Goal: Task Accomplishment & Management: Complete application form

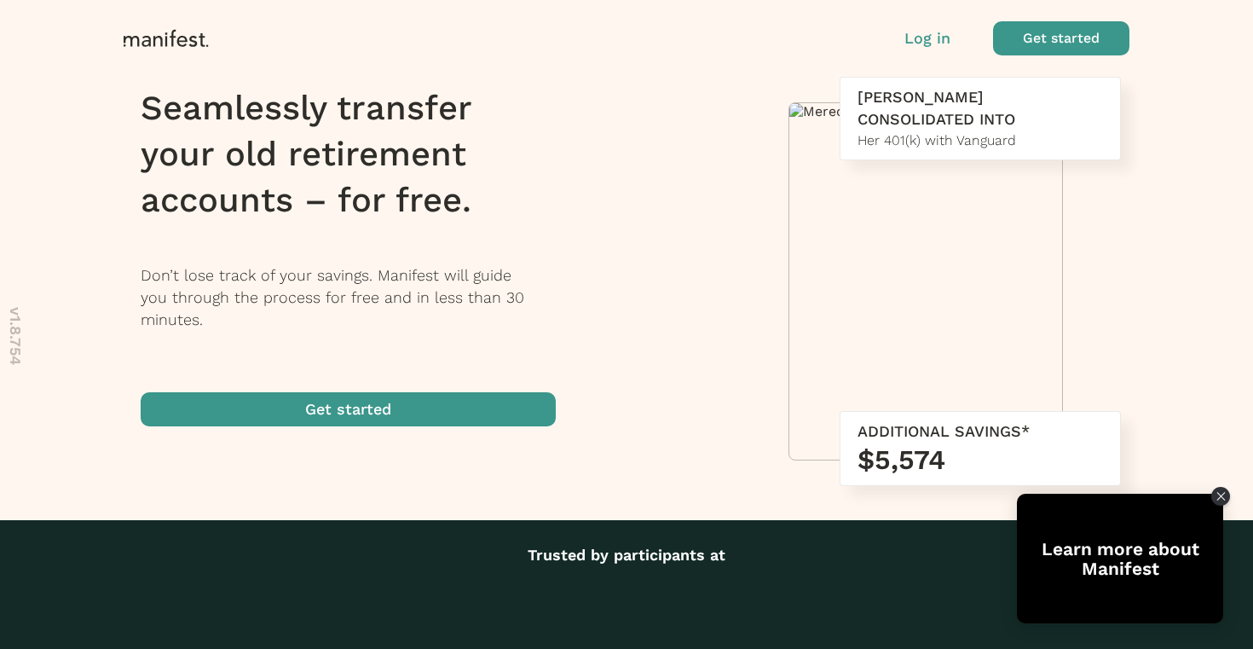
click at [932, 29] on p "Log in" at bounding box center [927, 38] width 46 height 22
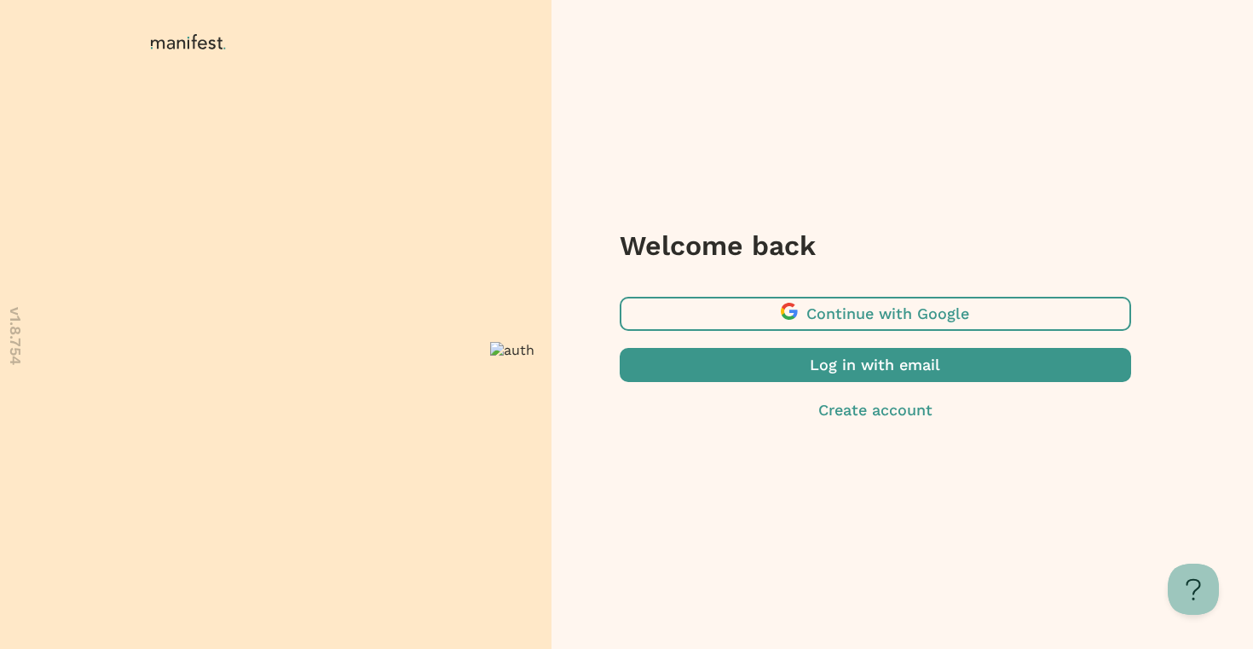
click at [802, 326] on span "button" at bounding box center [875, 314] width 511 height 34
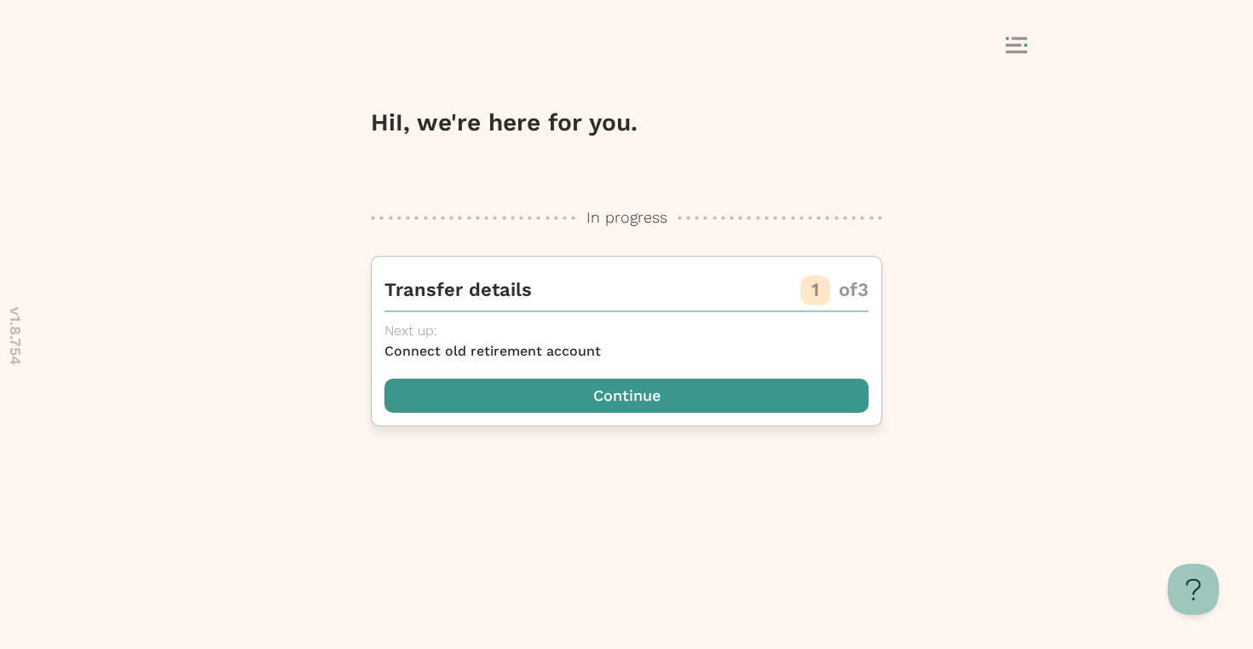
click at [497, 401] on span "button" at bounding box center [626, 395] width 484 height 34
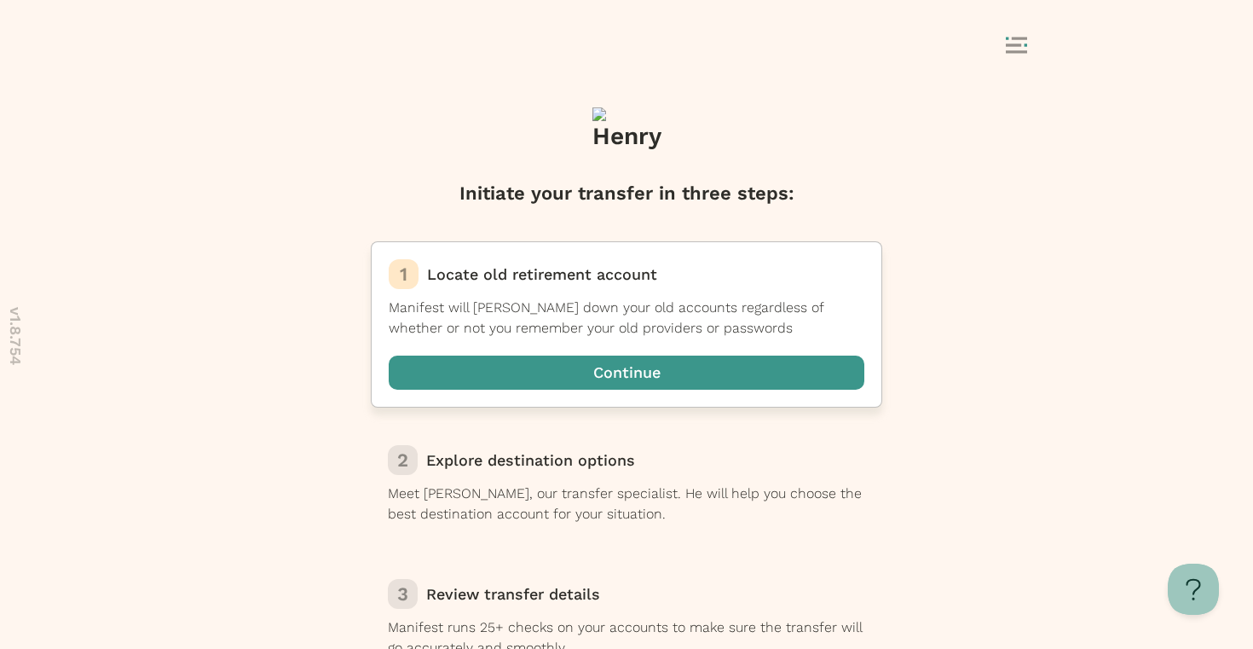
click at [551, 367] on span "button" at bounding box center [627, 372] width 476 height 34
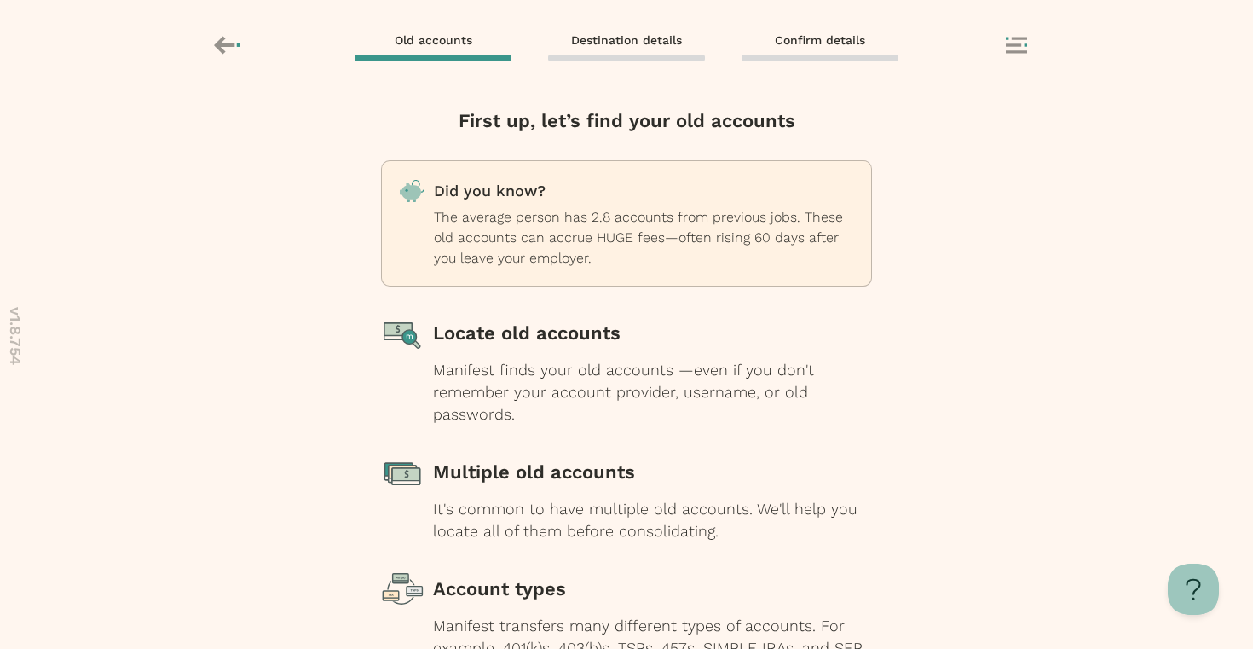
scroll to position [162, 0]
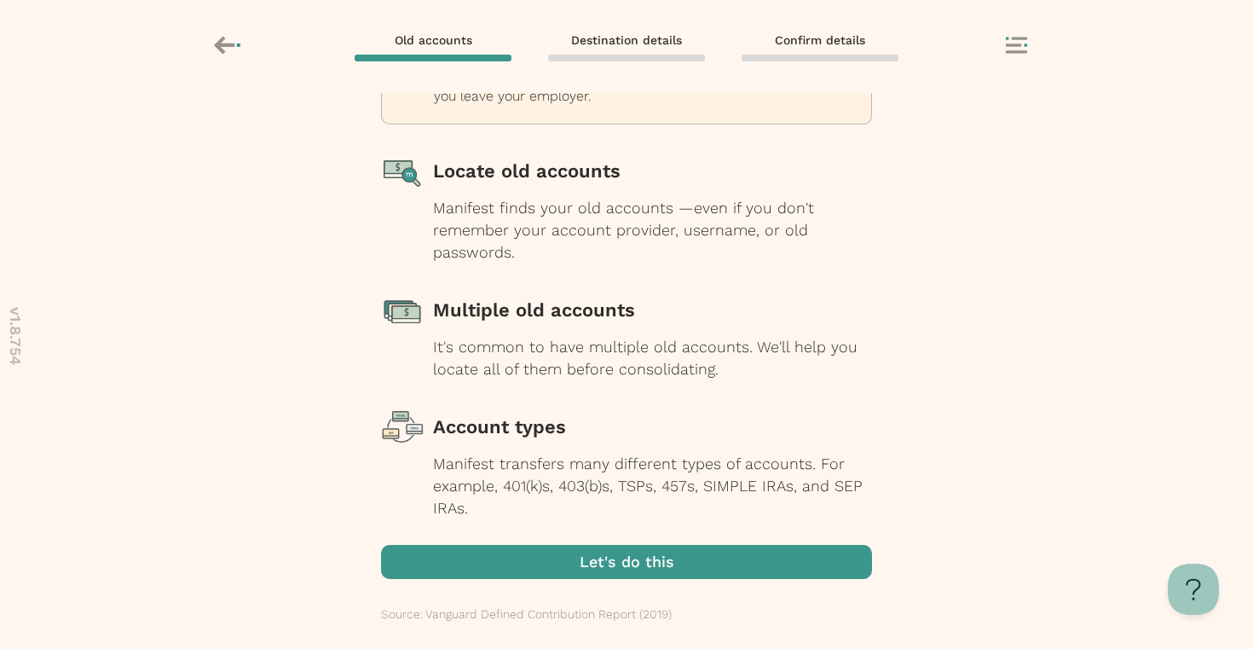
click at [587, 559] on span "button" at bounding box center [626, 562] width 491 height 34
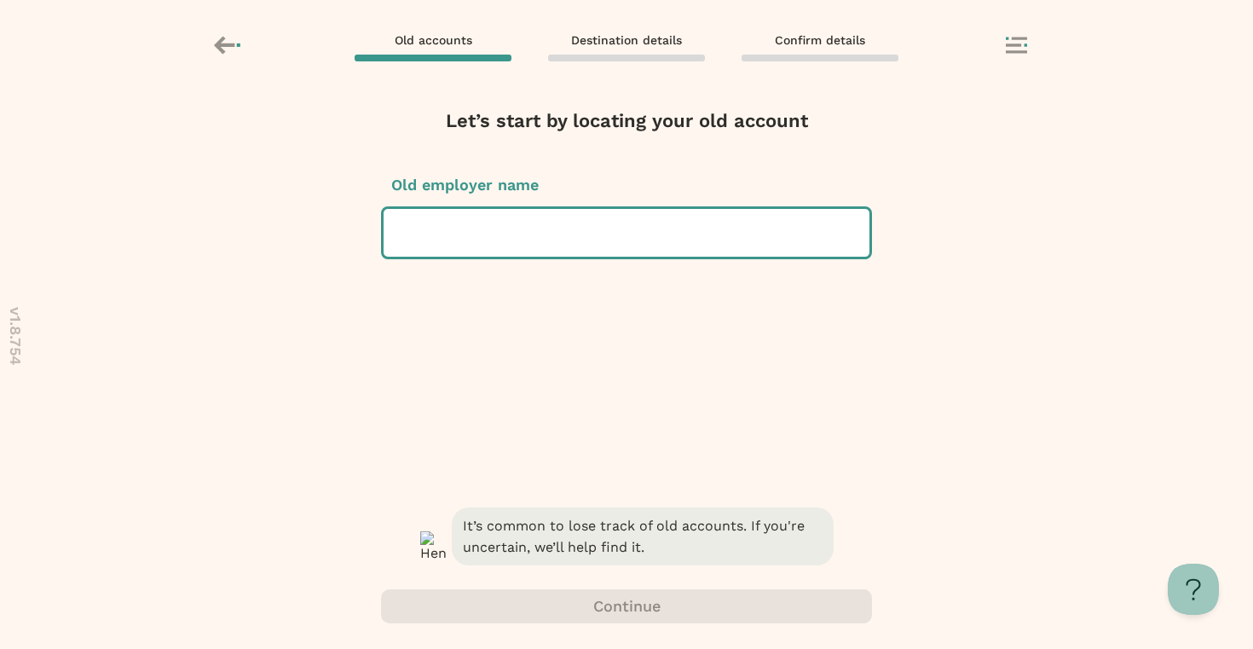
click at [549, 235] on div at bounding box center [626, 233] width 459 height 48
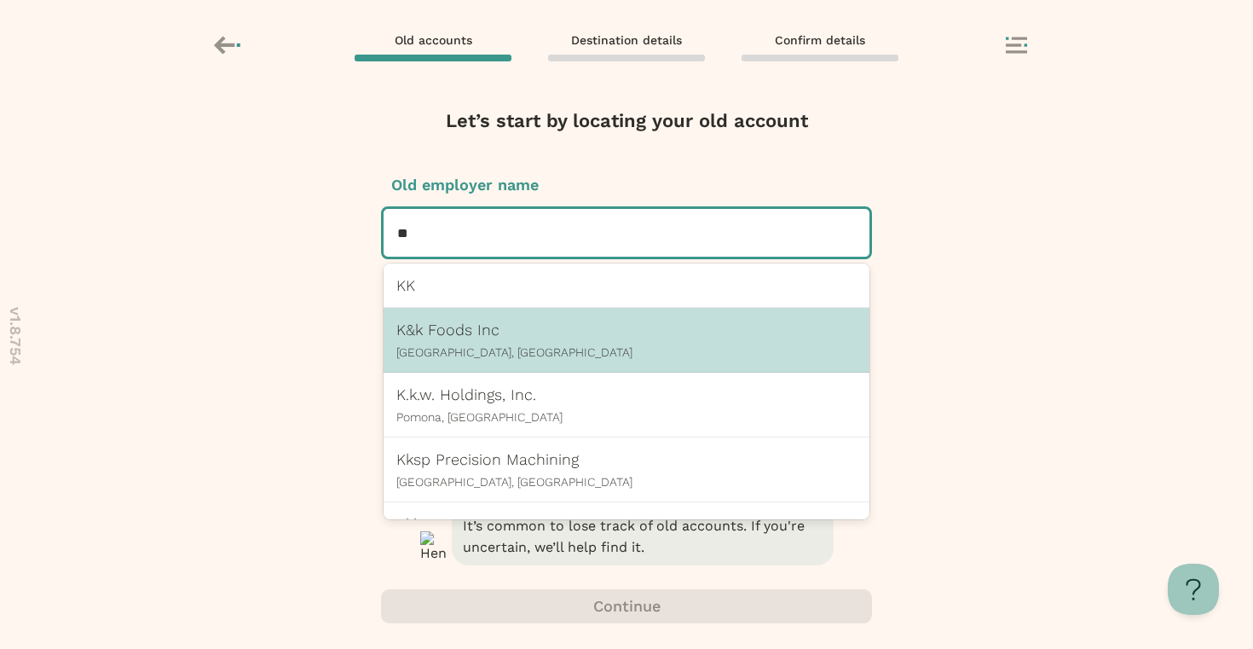
click at [487, 361] on div "K&k Foods Inc Laguna Hills, CA" at bounding box center [627, 340] width 486 height 65
type input "**"
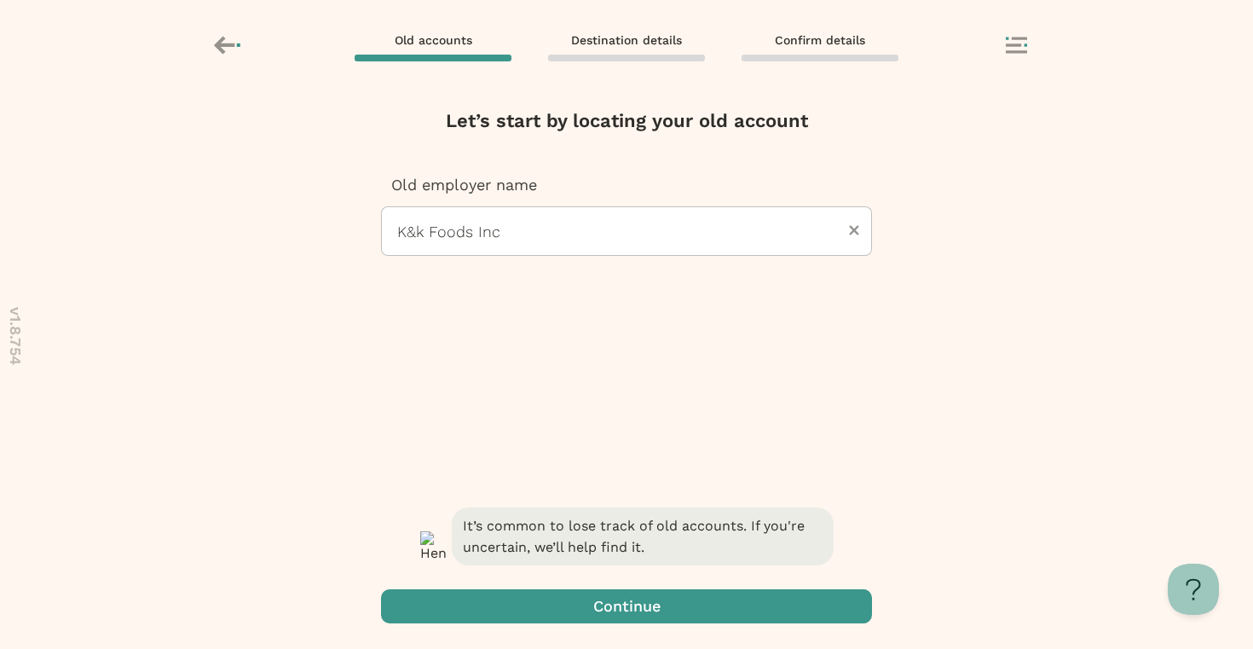
click at [583, 612] on span "button" at bounding box center [626, 606] width 491 height 34
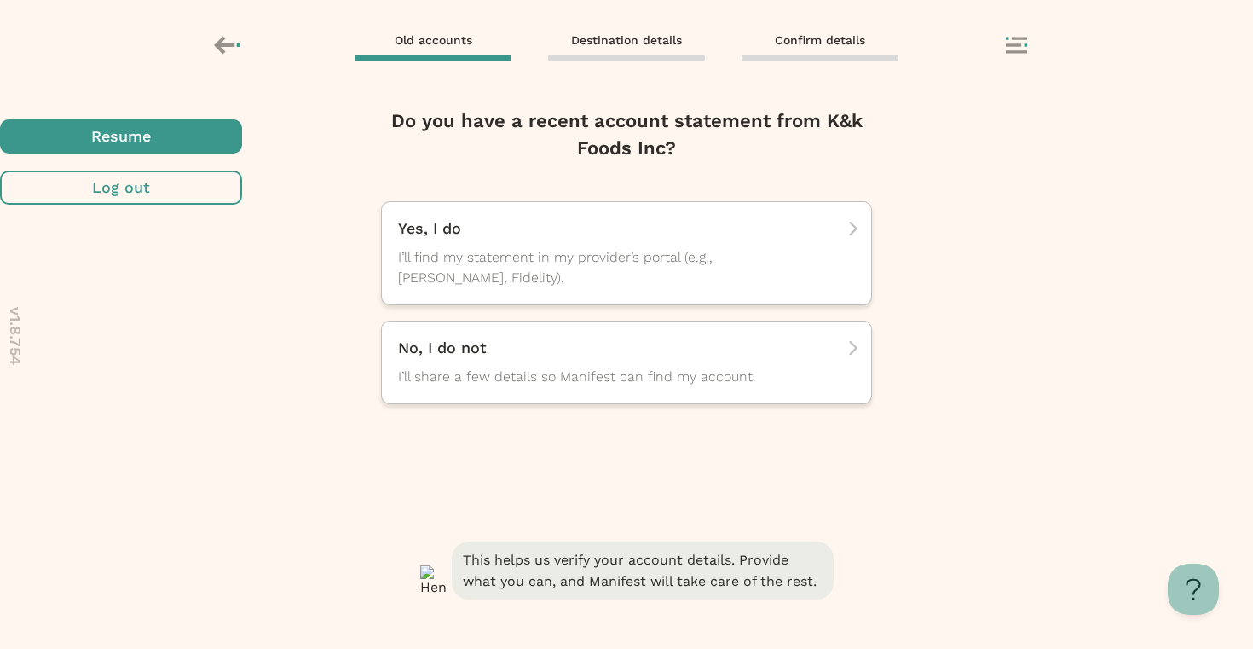
click at [242, 153] on span "button" at bounding box center [121, 136] width 242 height 34
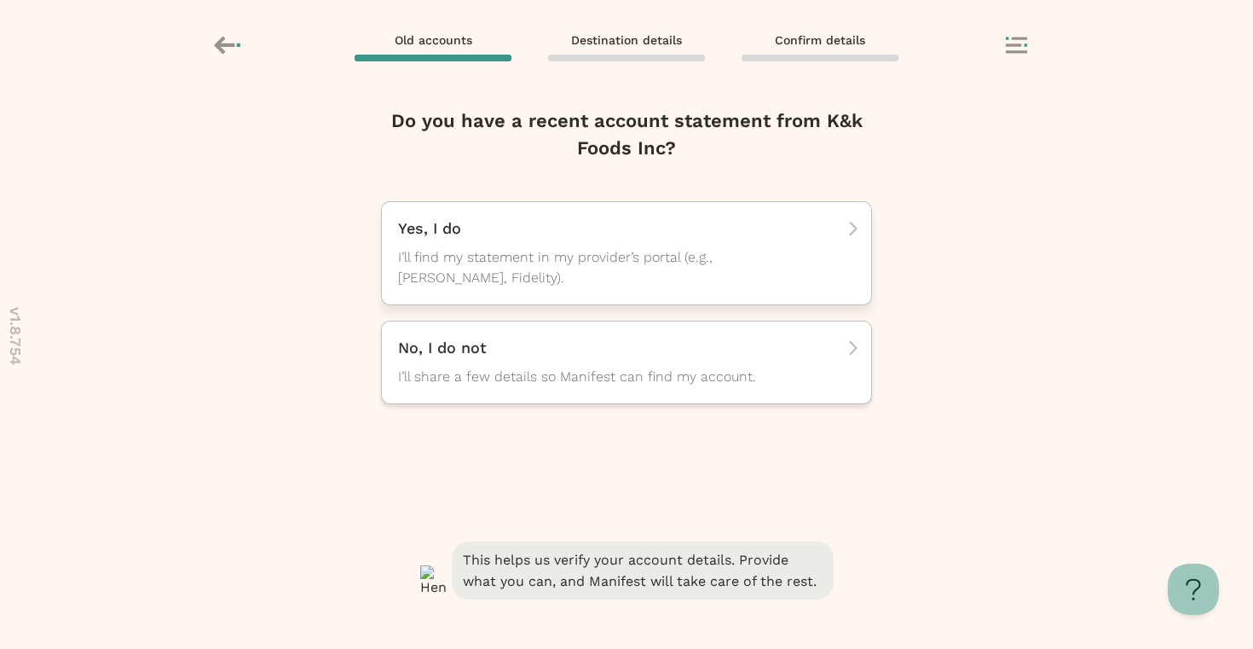
click at [684, 259] on span "I’ll find my statement in my provider’s portal (e.g., TIAA, Fidelity)." at bounding box center [611, 267] width 426 height 41
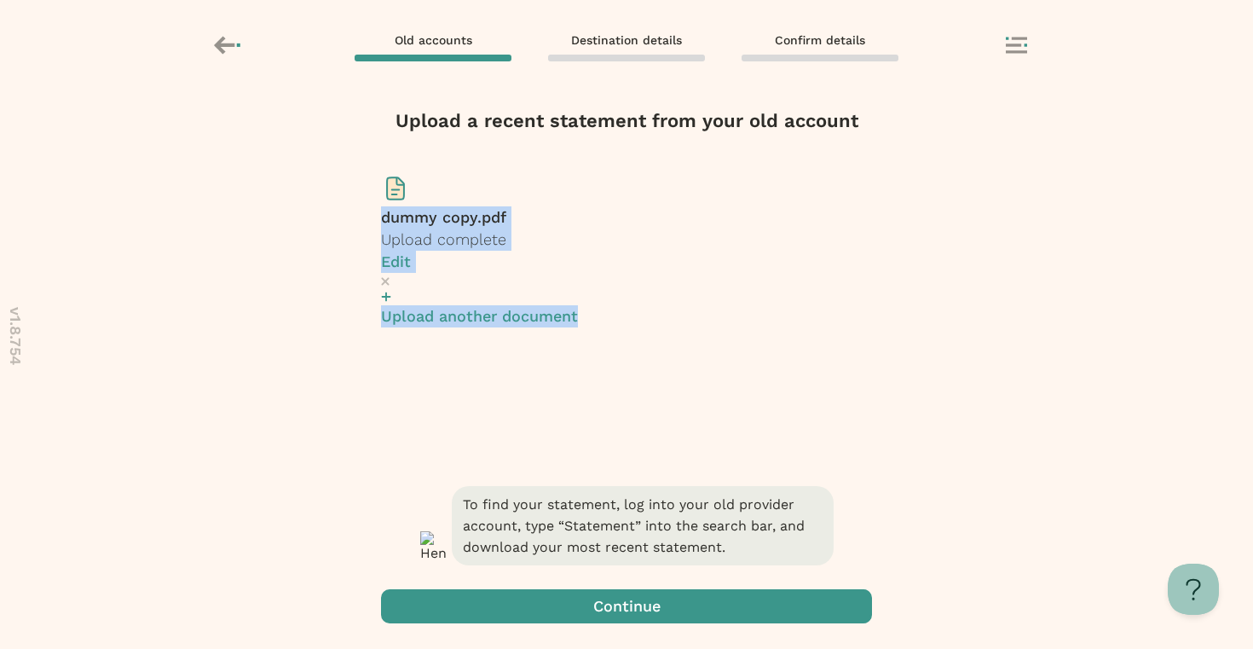
click at [602, 610] on span "button" at bounding box center [626, 606] width 491 height 34
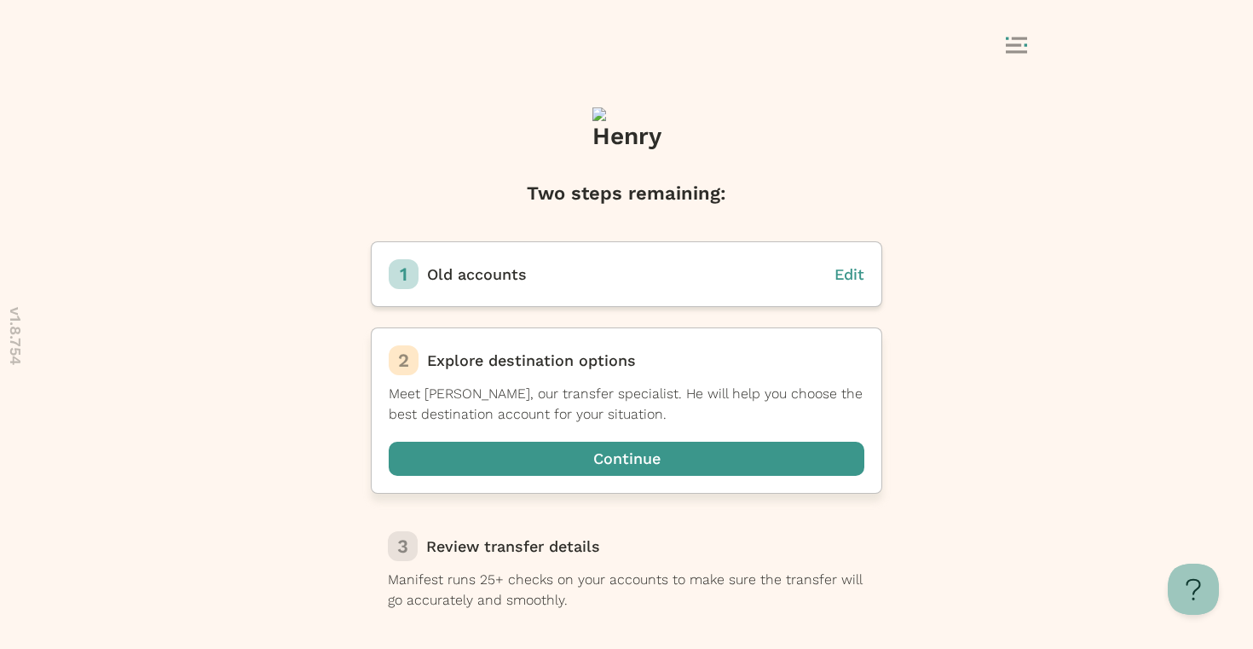
click at [630, 456] on span "button" at bounding box center [627, 458] width 476 height 34
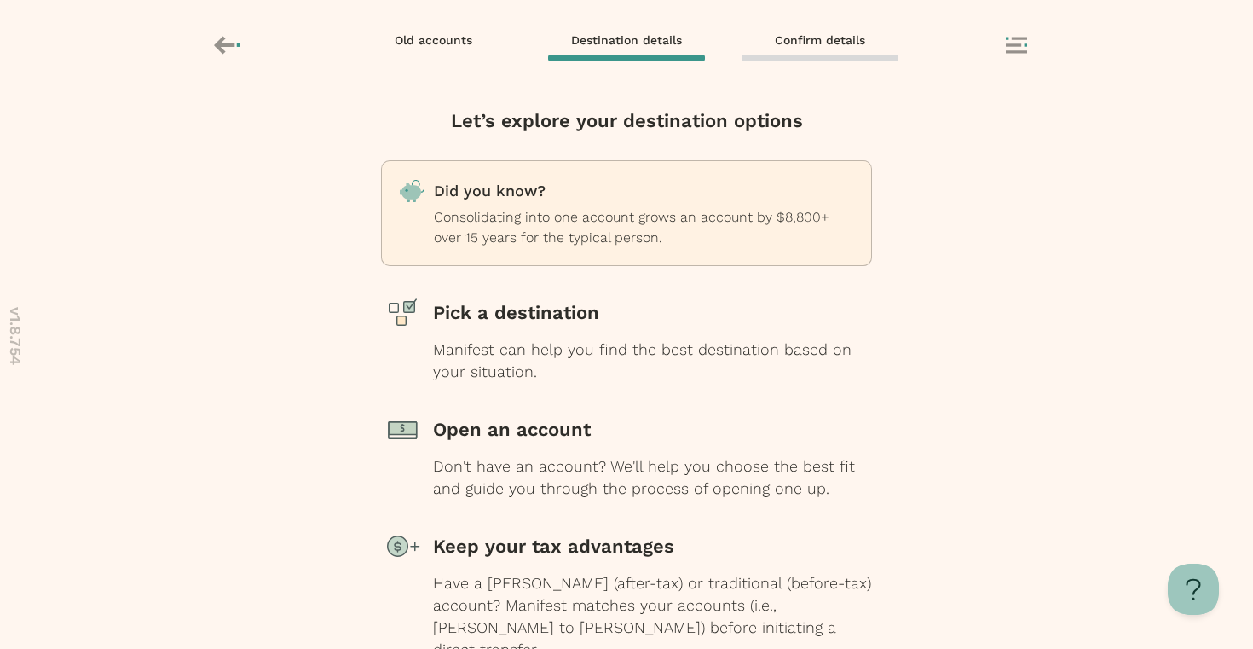
scroll to position [138, 0]
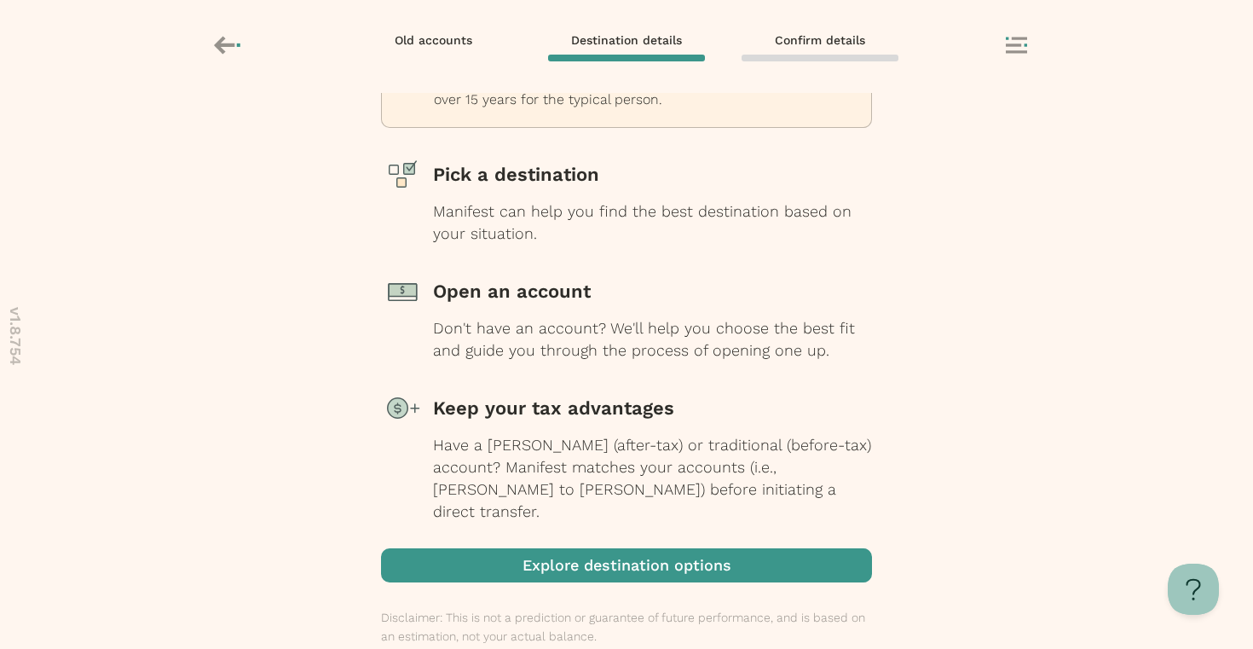
click at [584, 548] on span "button" at bounding box center [626, 565] width 491 height 34
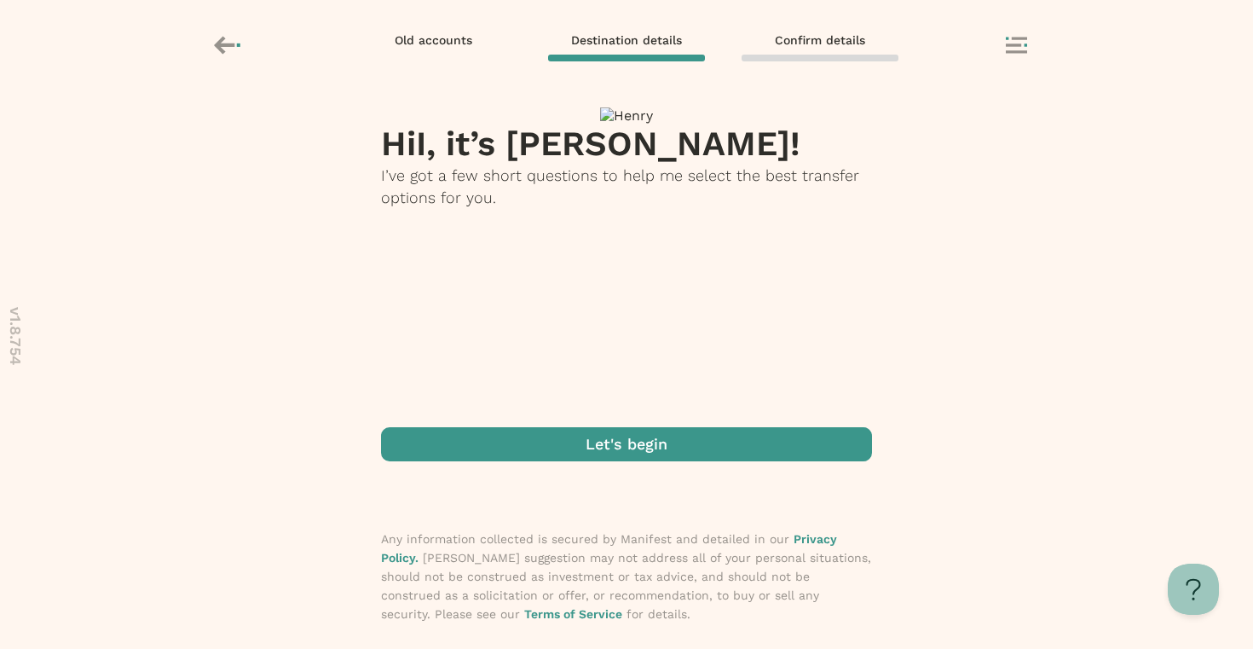
click at [544, 453] on span "button" at bounding box center [626, 444] width 491 height 34
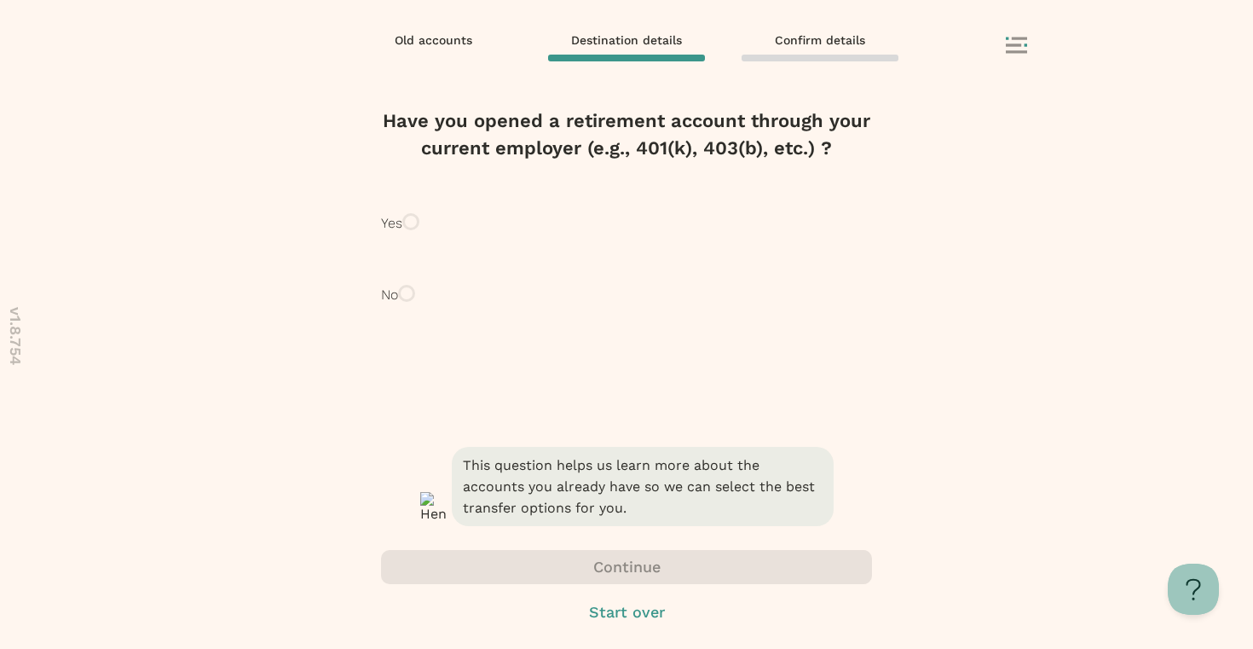
click at [584, 288] on div "Have you opened a retirement account through your current employer (e.g., 401(k…" at bounding box center [626, 275] width 491 height 336
click at [402, 234] on p "Yes" at bounding box center [391, 223] width 21 height 20
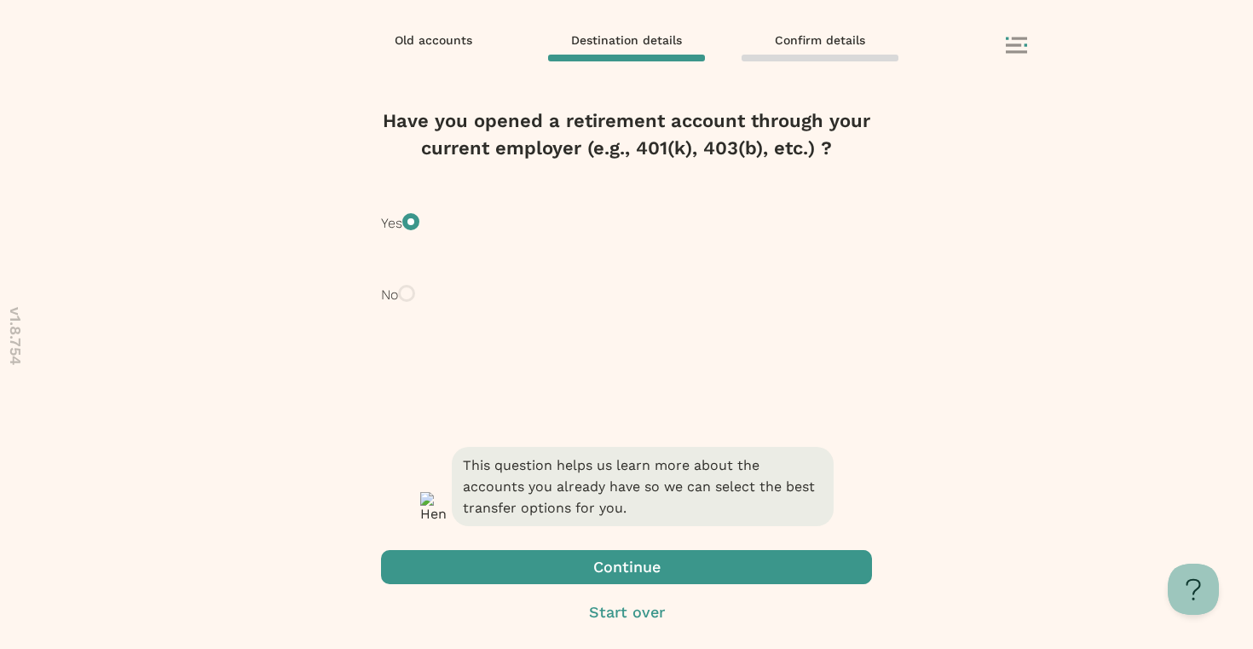
click at [568, 563] on span "button" at bounding box center [626, 567] width 491 height 34
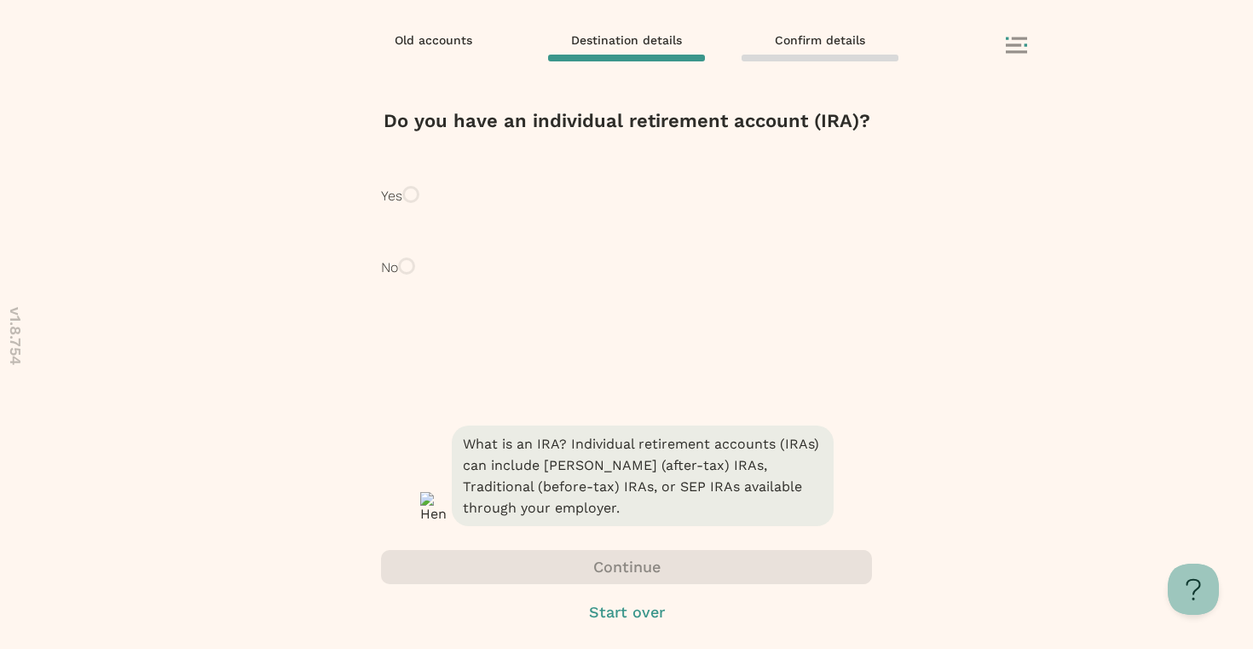
click at [613, 208] on div "Yes" at bounding box center [626, 196] width 491 height 55
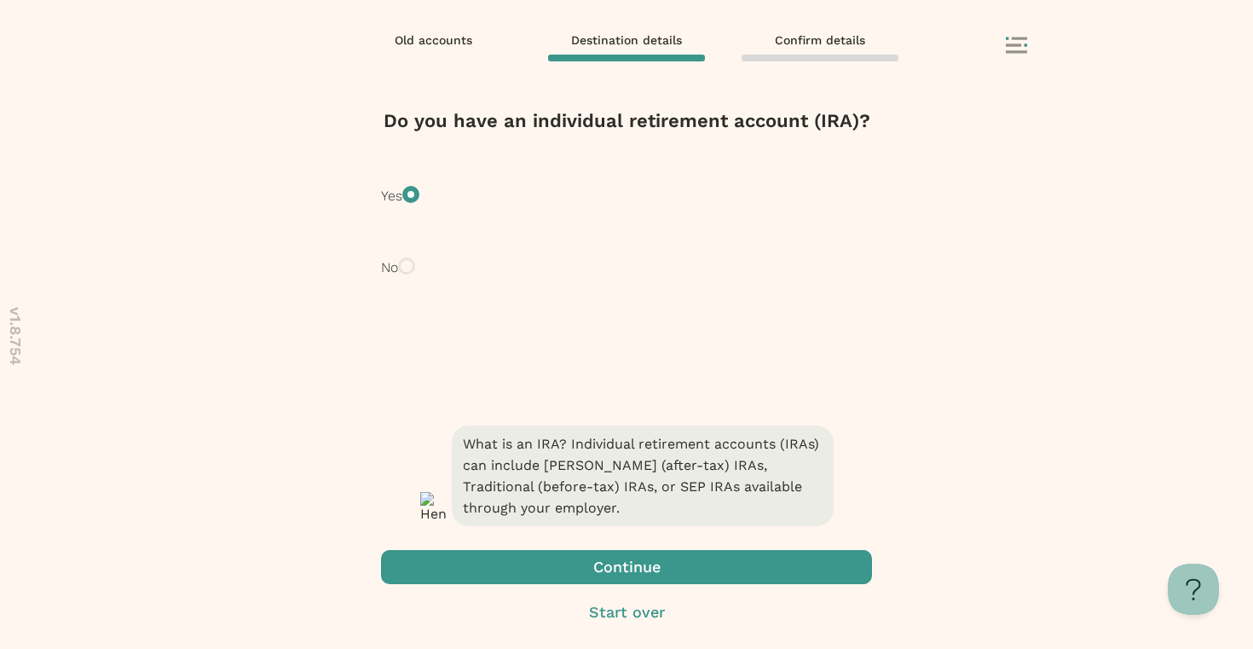
click at [547, 565] on span "button" at bounding box center [626, 567] width 491 height 34
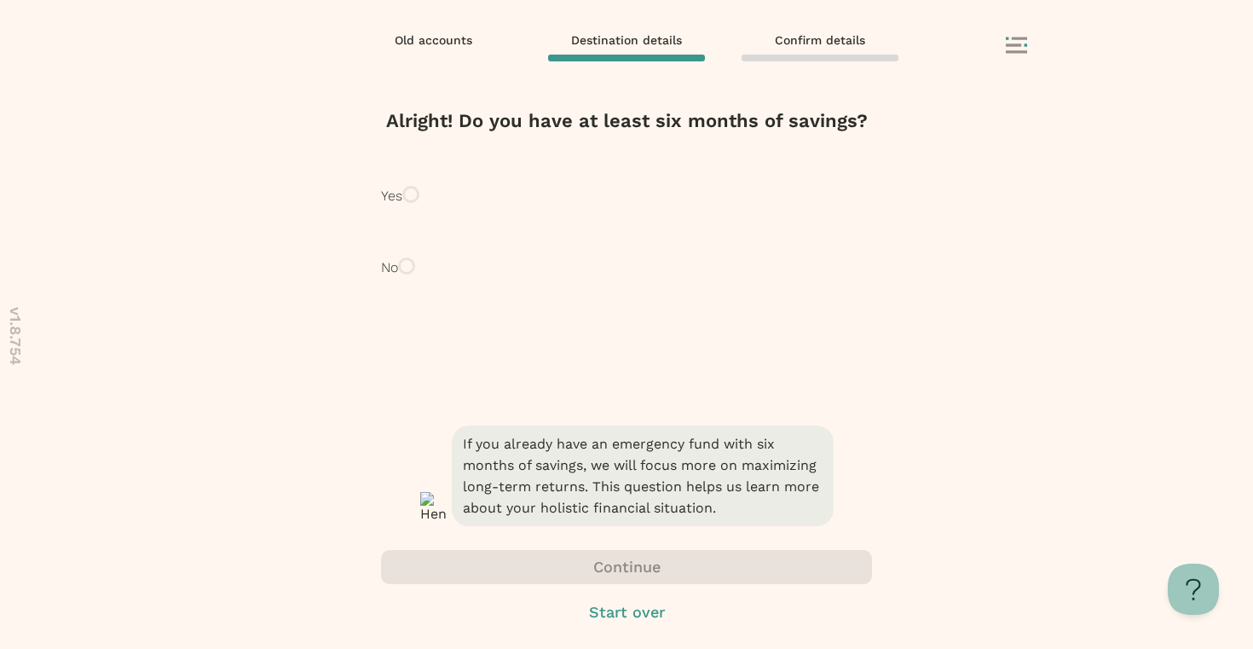
click at [402, 206] on p "Yes" at bounding box center [391, 196] width 21 height 20
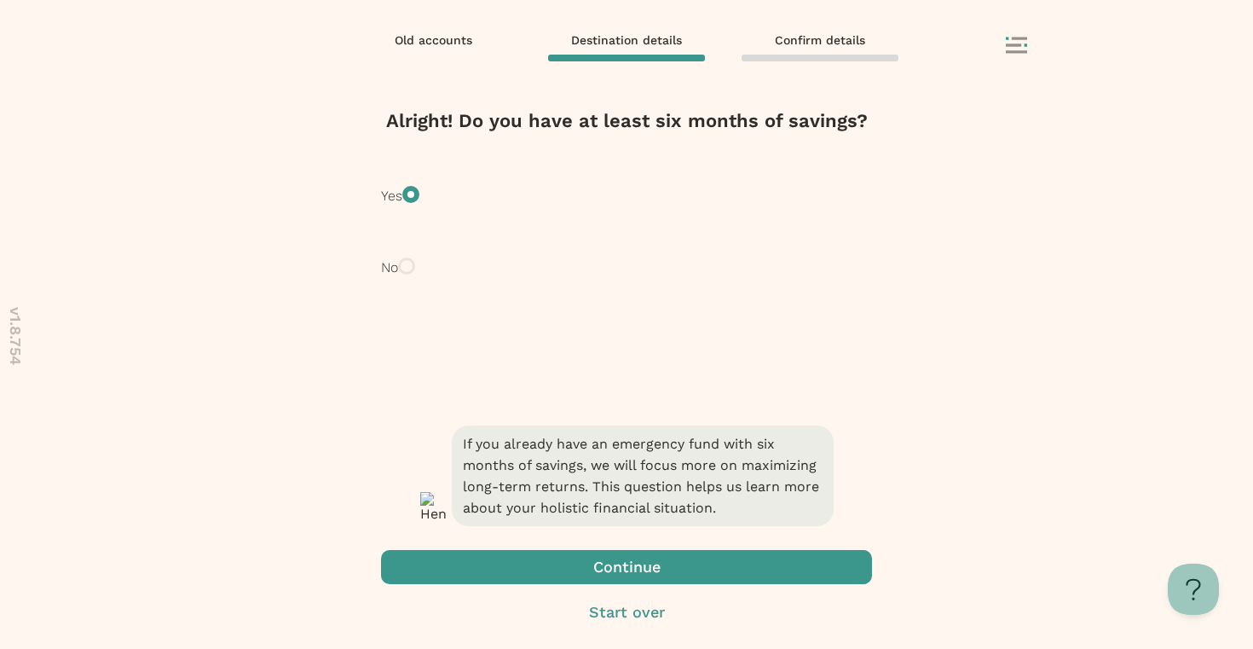
click at [556, 570] on span "button" at bounding box center [626, 567] width 491 height 34
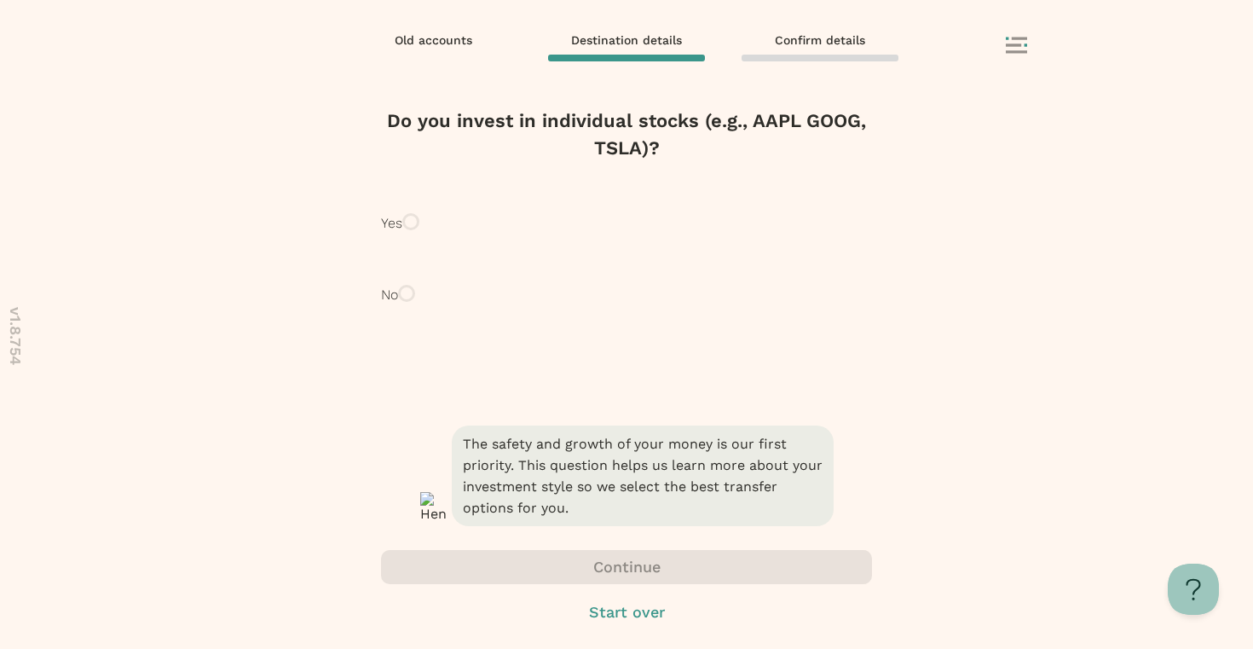
click at [579, 251] on div "Yes" at bounding box center [626, 223] width 491 height 55
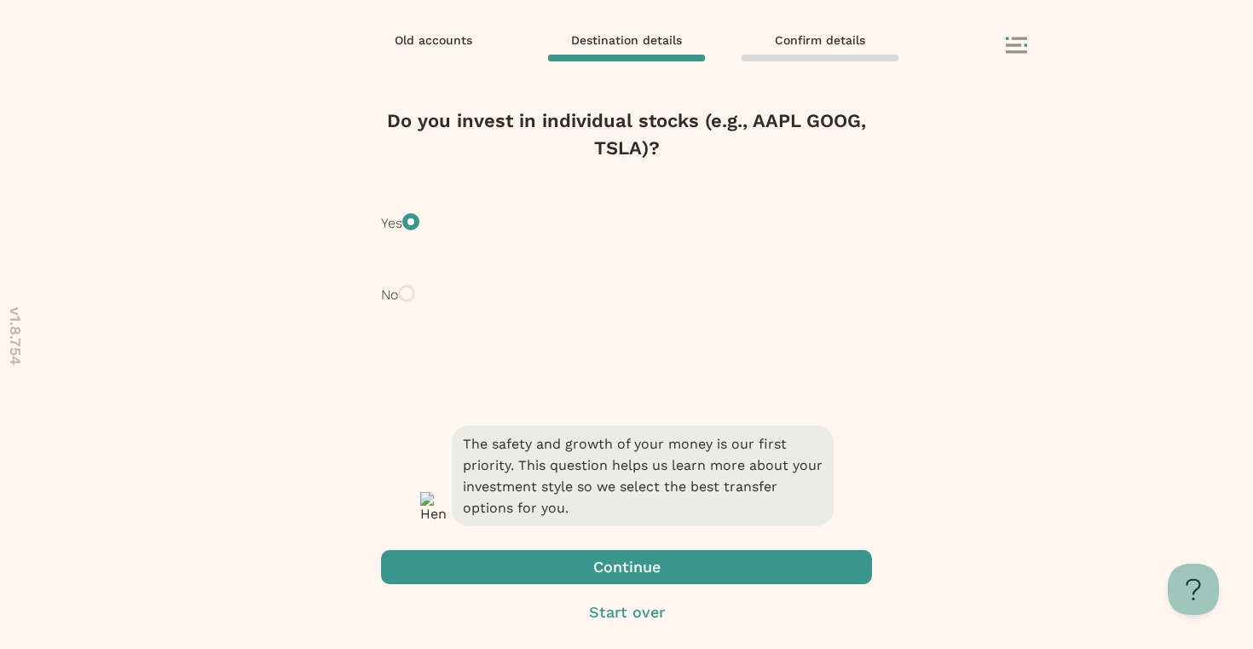
click at [568, 564] on span "button" at bounding box center [626, 567] width 491 height 34
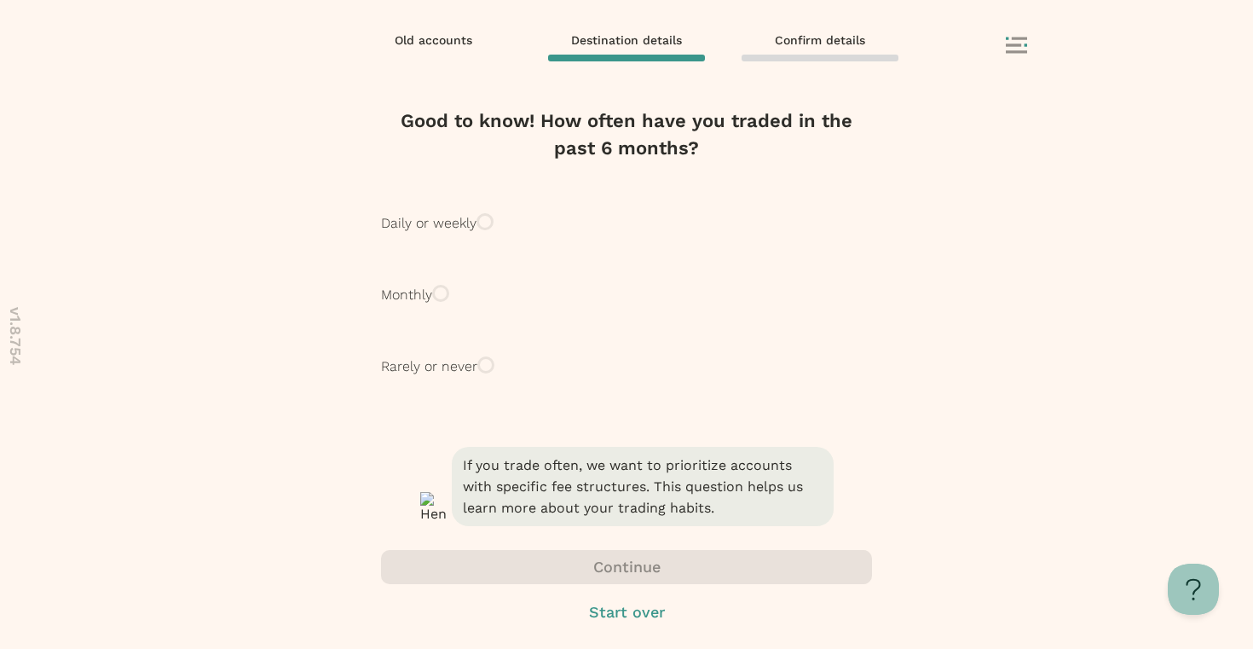
click at [476, 234] on p "Daily or weekly" at bounding box center [428, 223] width 95 height 20
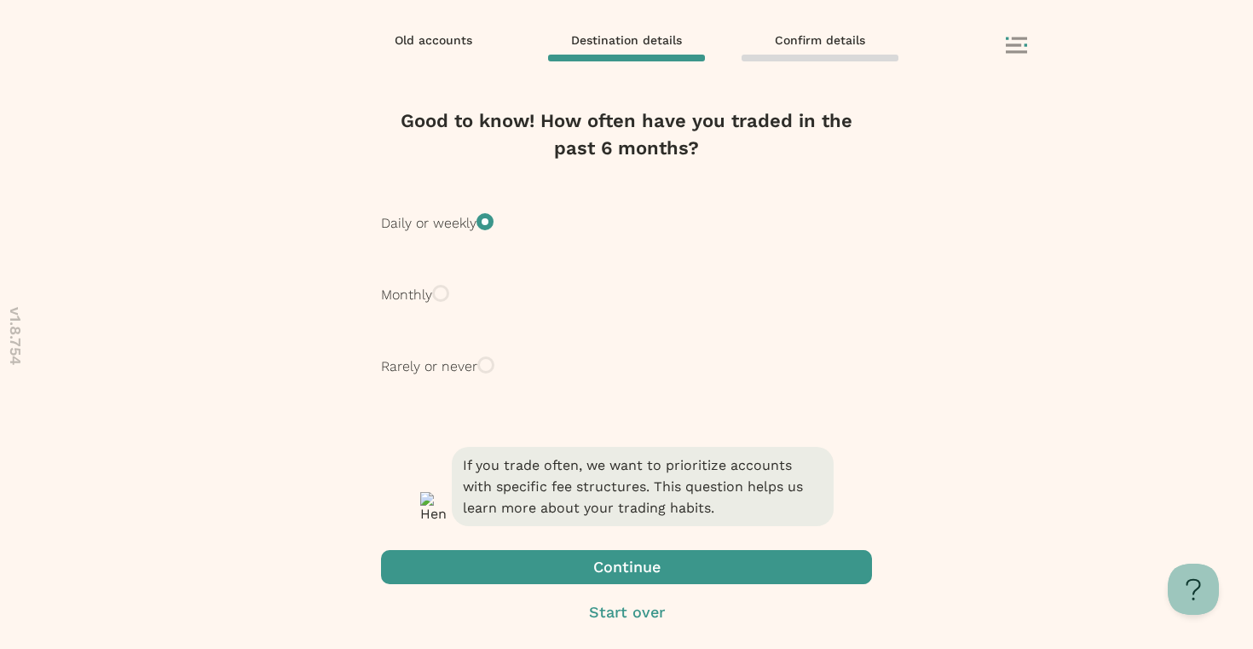
click at [580, 571] on span "button" at bounding box center [626, 567] width 491 height 34
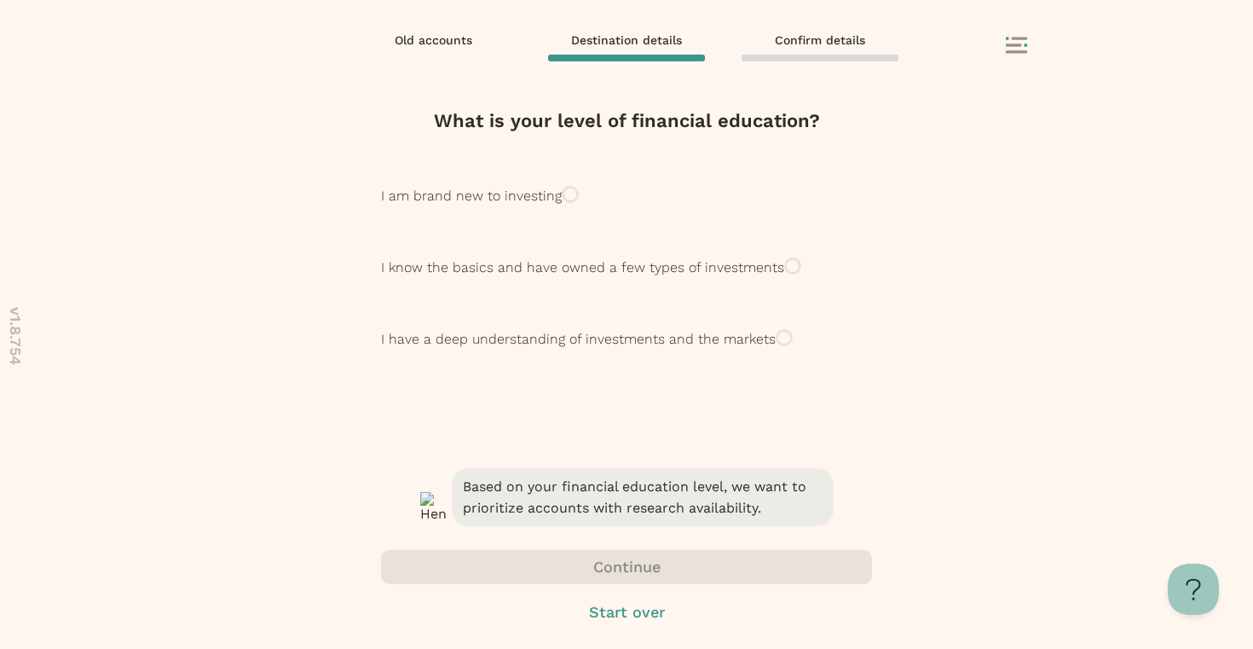
click at [562, 206] on p "I am brand new to investing" at bounding box center [471, 196] width 181 height 20
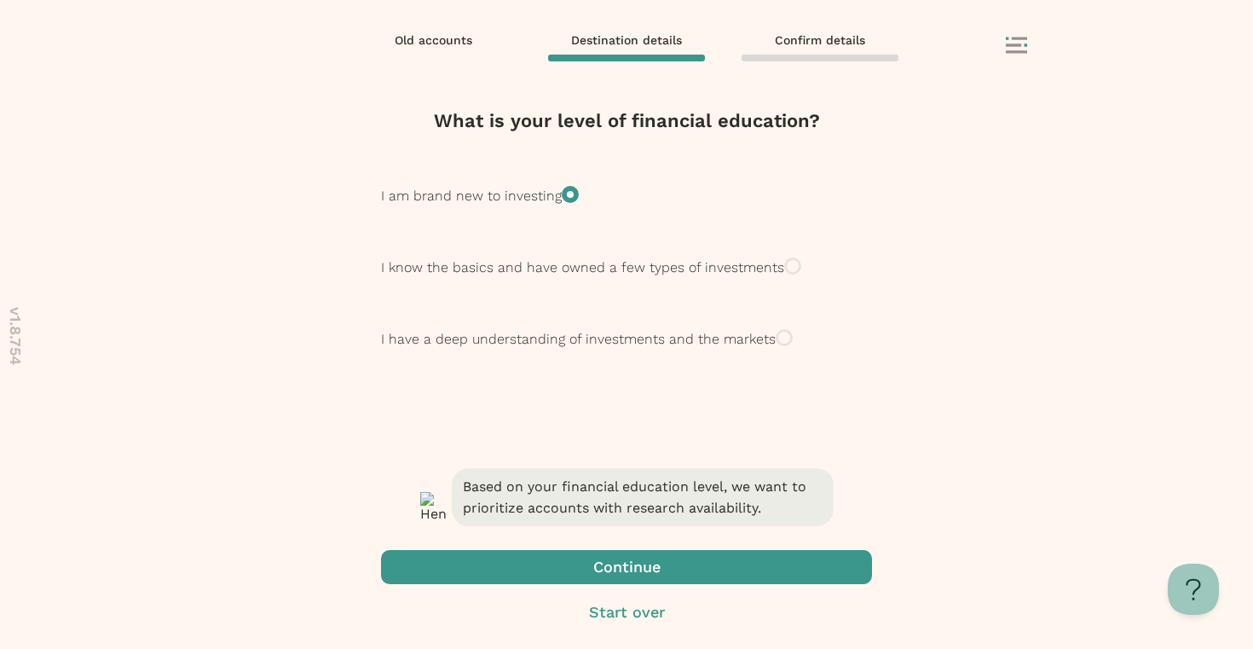
click at [576, 569] on span "button" at bounding box center [626, 567] width 491 height 34
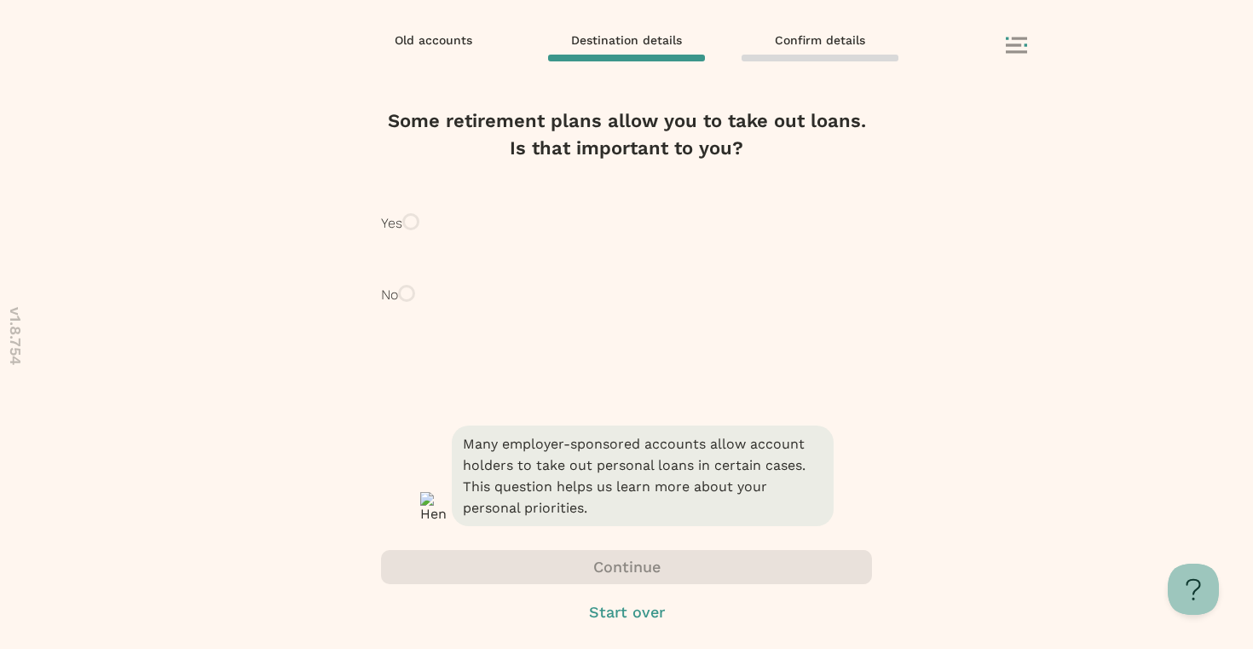
click at [402, 234] on p "Yes" at bounding box center [391, 223] width 21 height 20
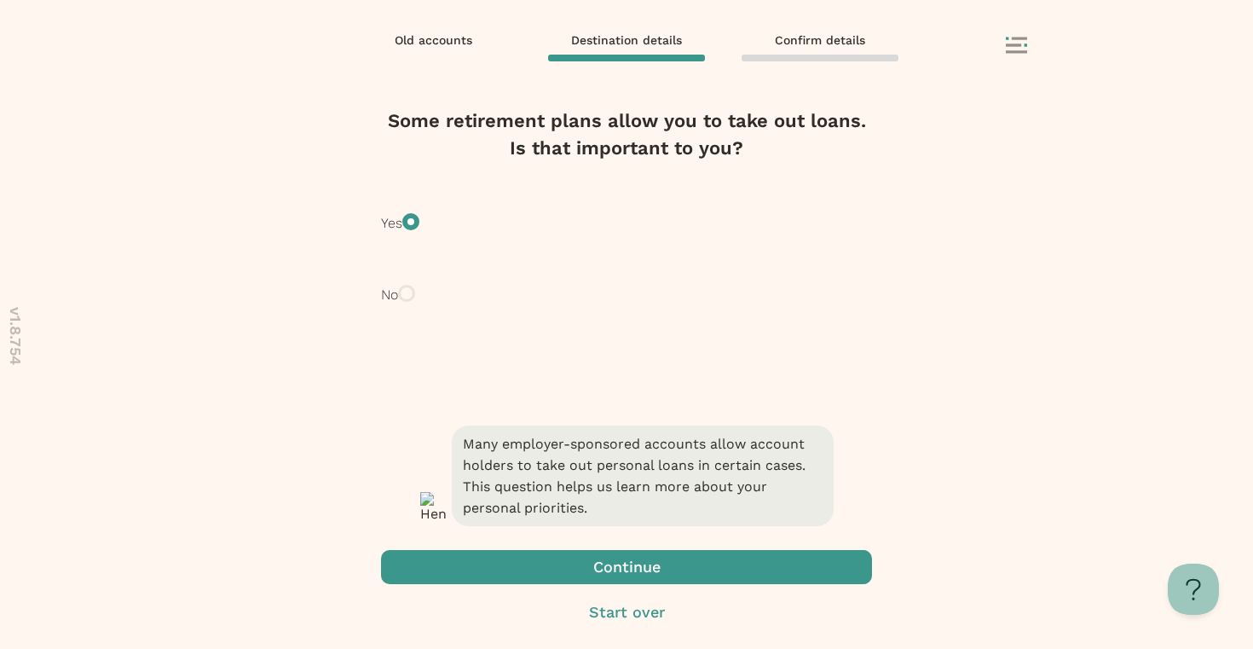
click at [604, 565] on span "button" at bounding box center [626, 567] width 491 height 34
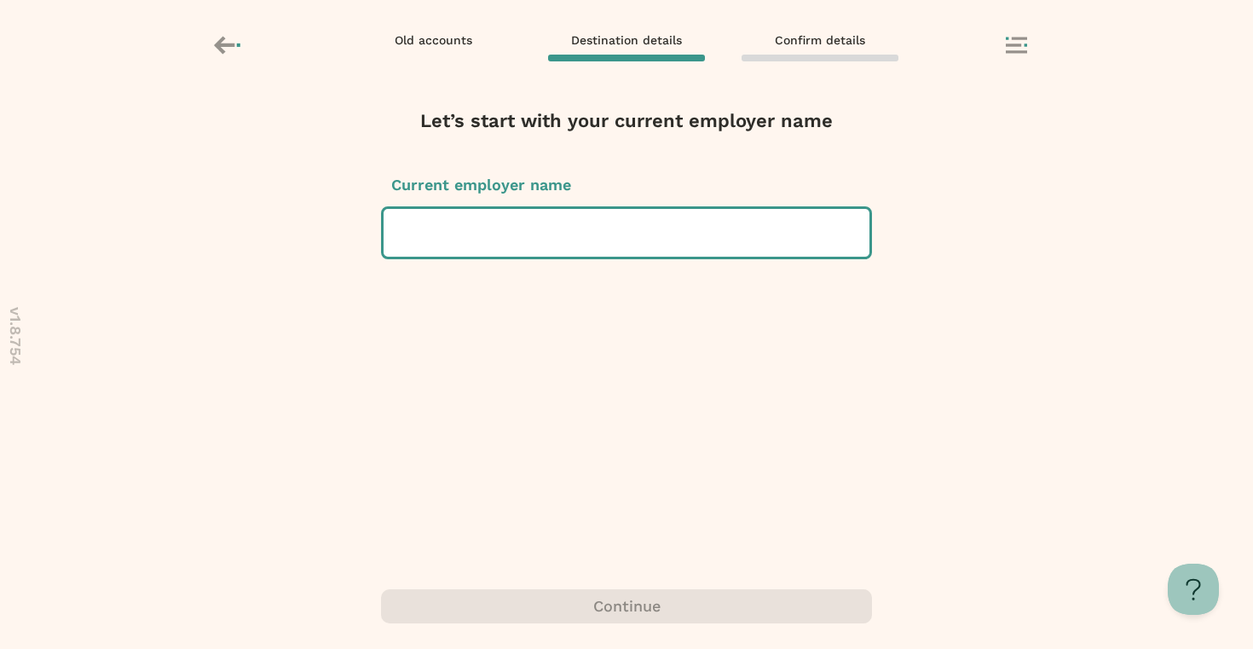
click at [596, 223] on div at bounding box center [626, 233] width 459 height 48
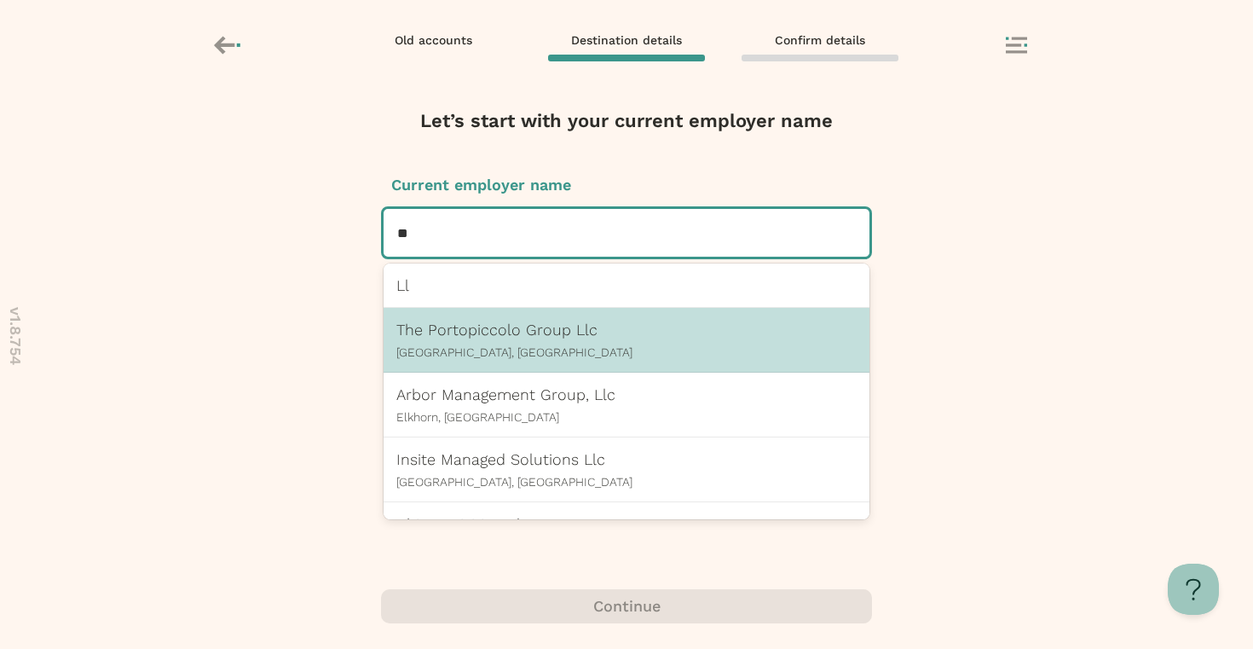
click at [542, 324] on p "The Portopiccolo Group Llc" at bounding box center [626, 329] width 460 height 18
type input "**"
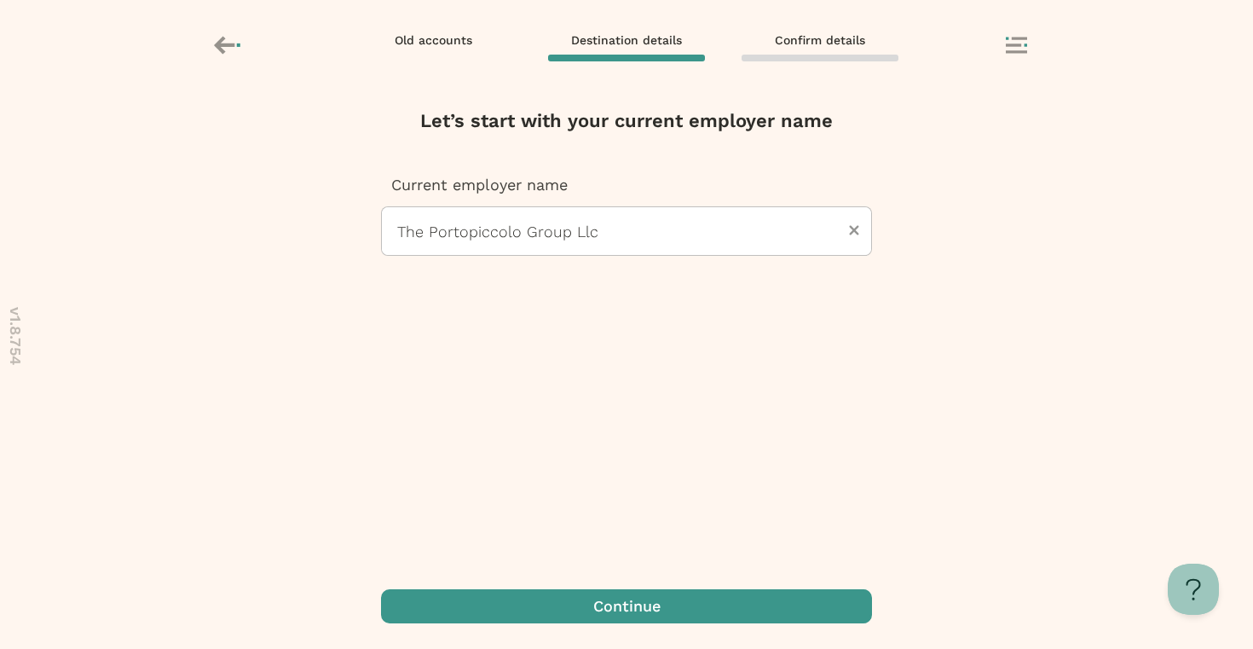
click at [581, 603] on span "button" at bounding box center [626, 606] width 491 height 34
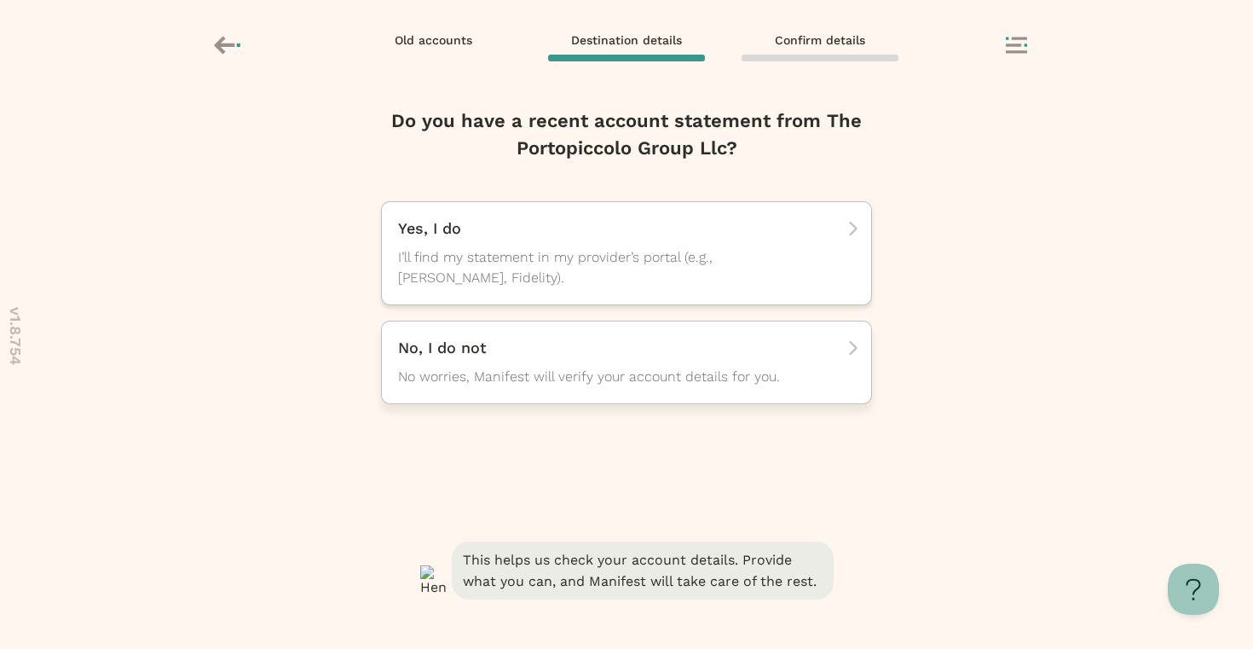
click at [574, 371] on span "No worries, Manifest will verify your account details for you." at bounding box center [611, 376] width 426 height 20
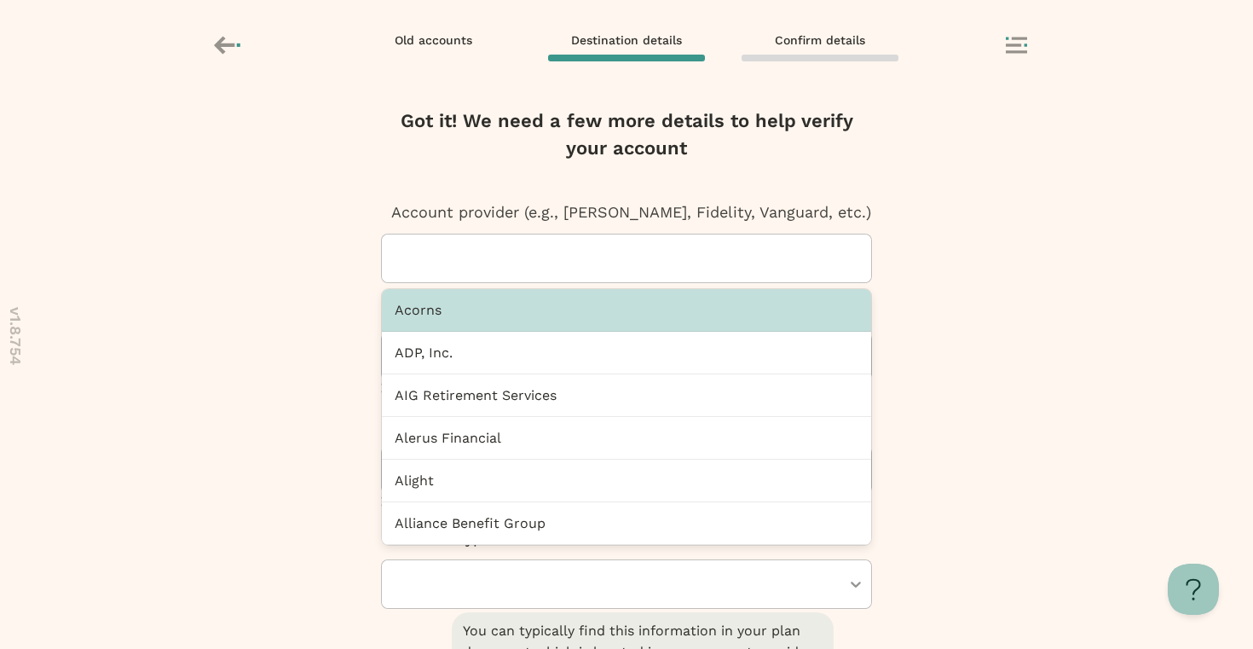
click at [574, 263] on div at bounding box center [633, 258] width 476 height 48
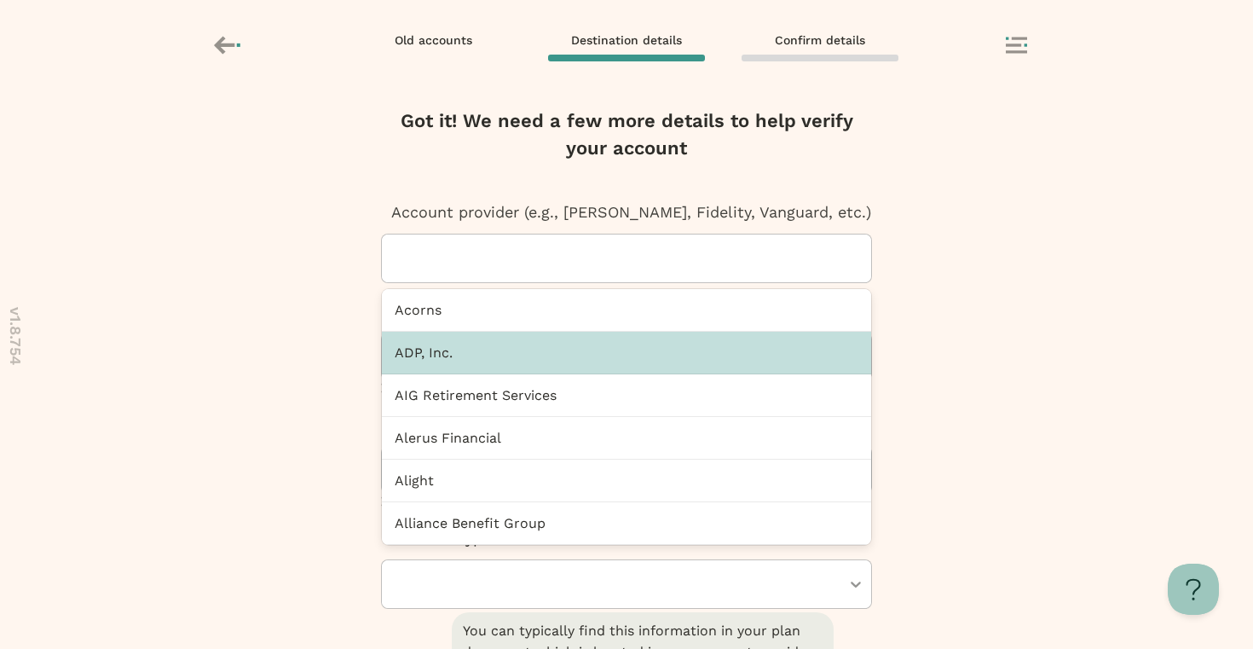
click at [524, 366] on div "ADP, Inc." at bounding box center [626, 353] width 489 height 43
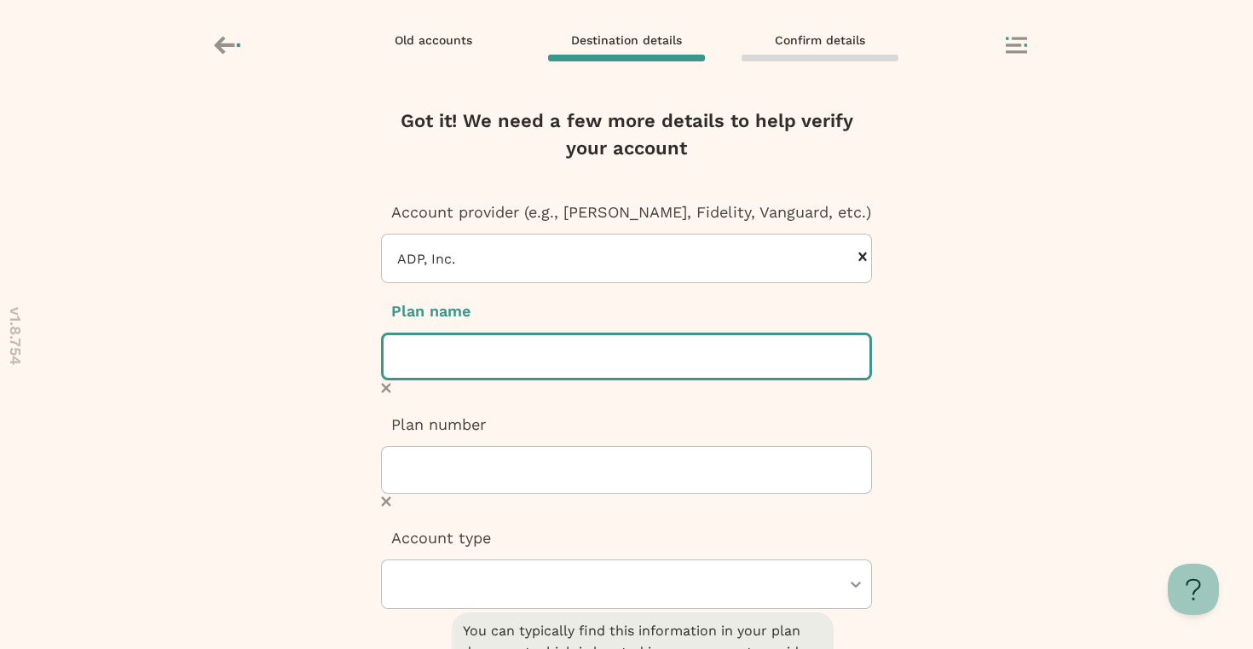
click at [522, 370] on input "text" at bounding box center [626, 356] width 491 height 48
type input "****"
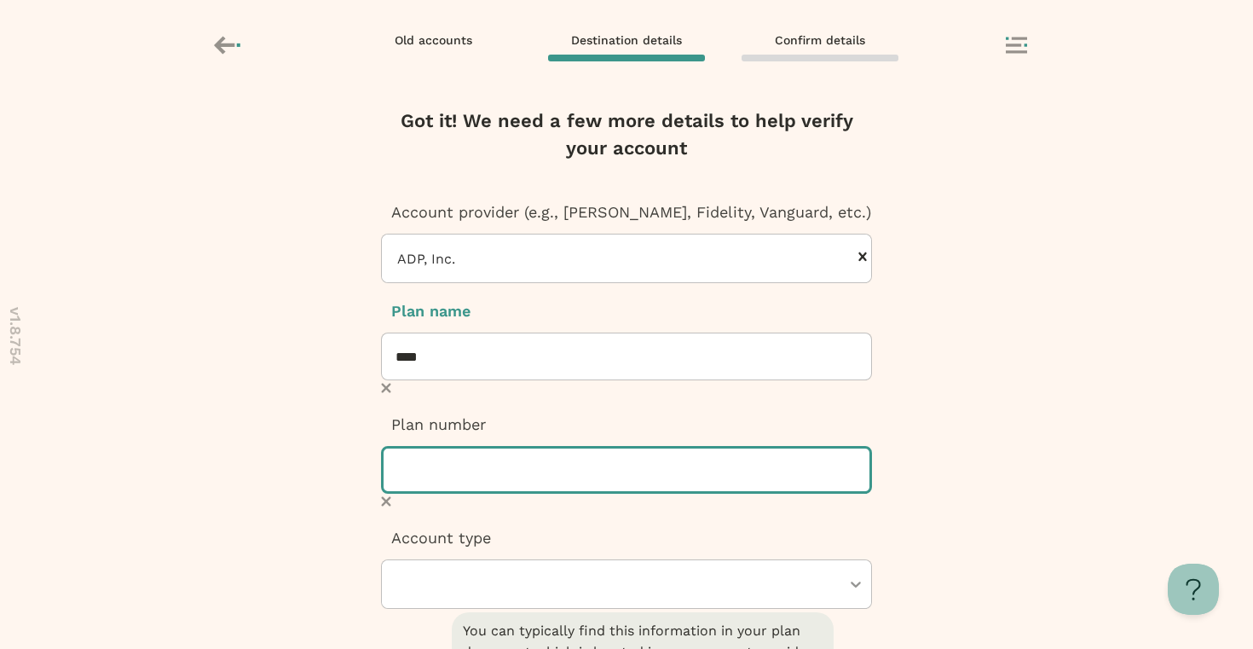
click at [515, 454] on input "text" at bounding box center [626, 470] width 491 height 48
type input "******"
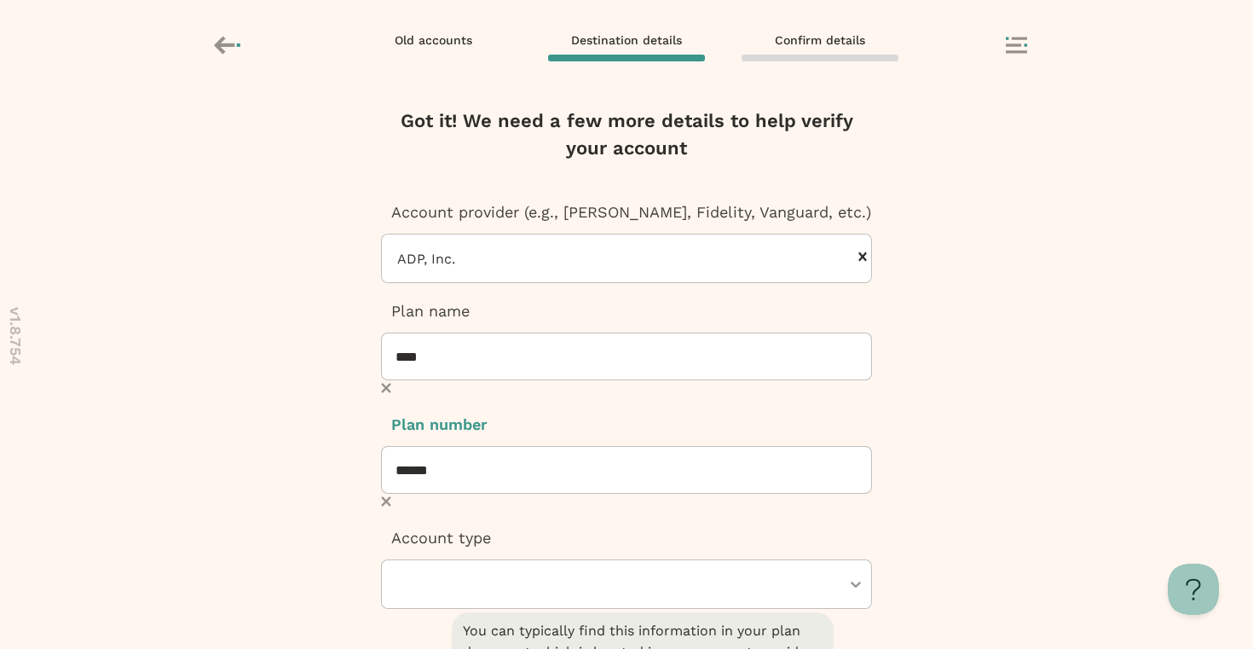
click at [521, 560] on div at bounding box center [617, 584] width 445 height 48
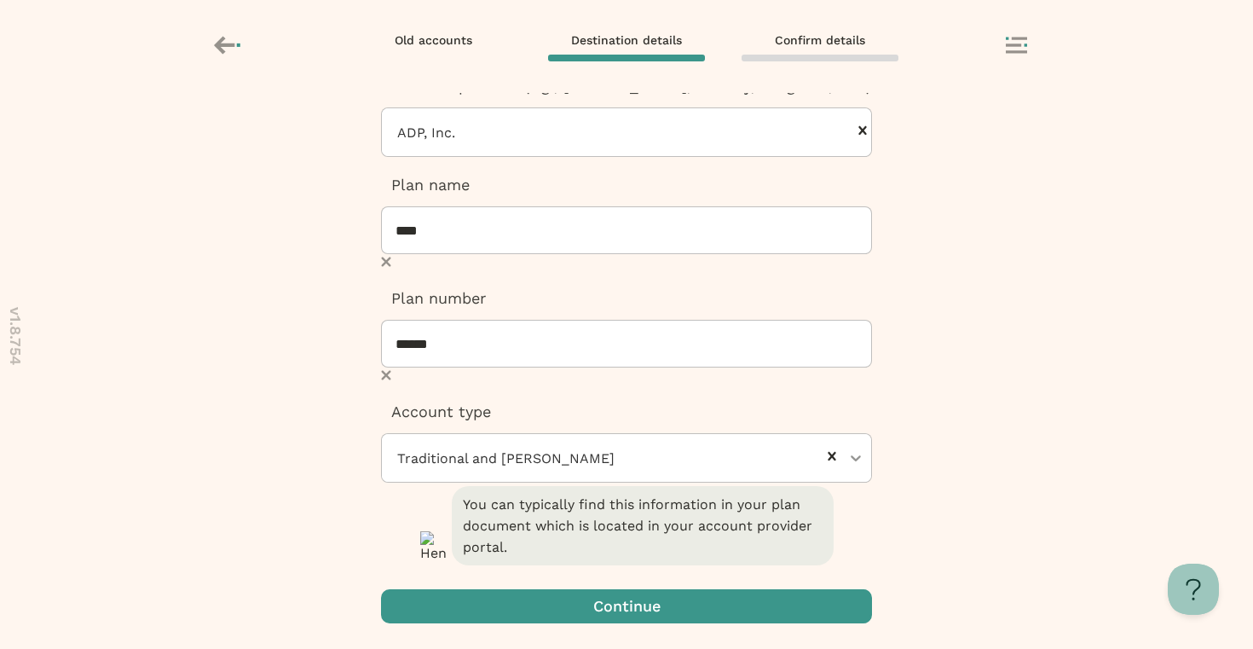
click at [535, 603] on span "button" at bounding box center [626, 606] width 491 height 34
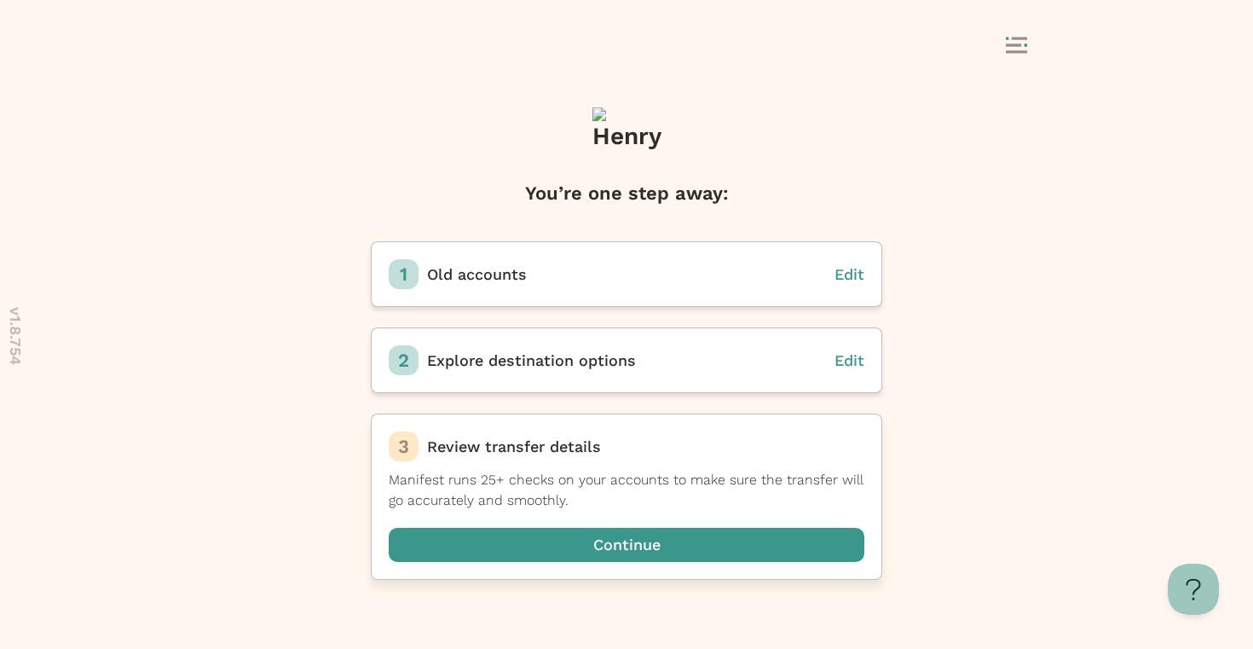
click at [545, 544] on span "button" at bounding box center [627, 545] width 476 height 34
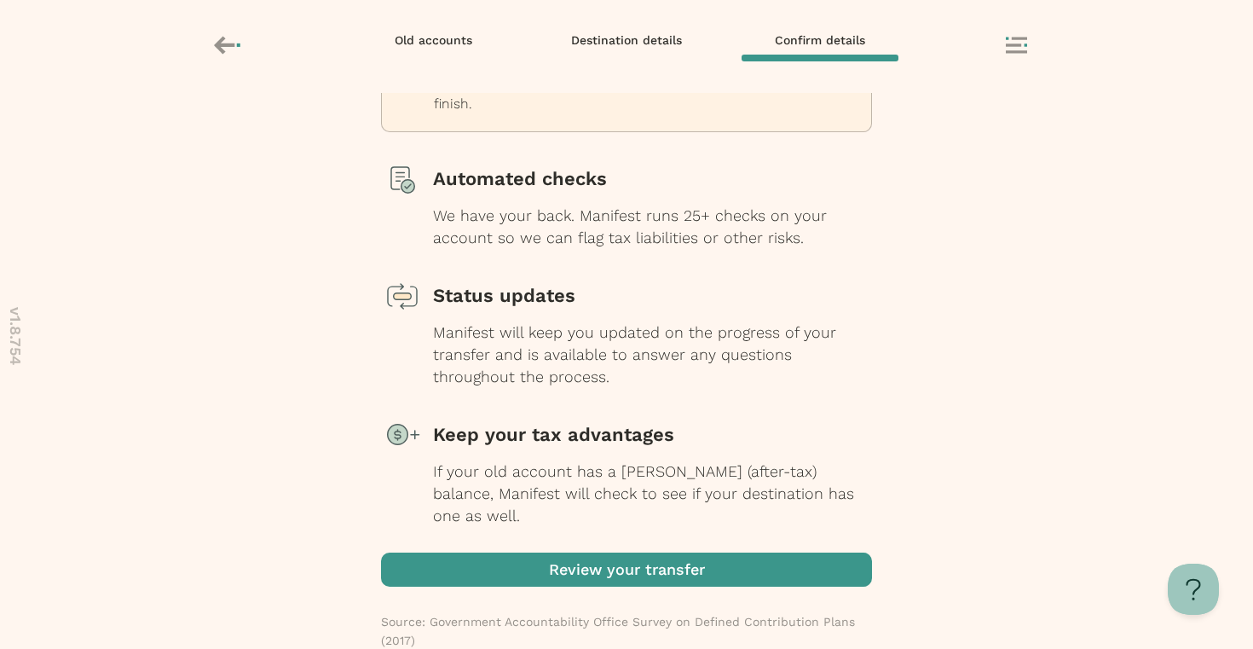
scroll to position [138, 0]
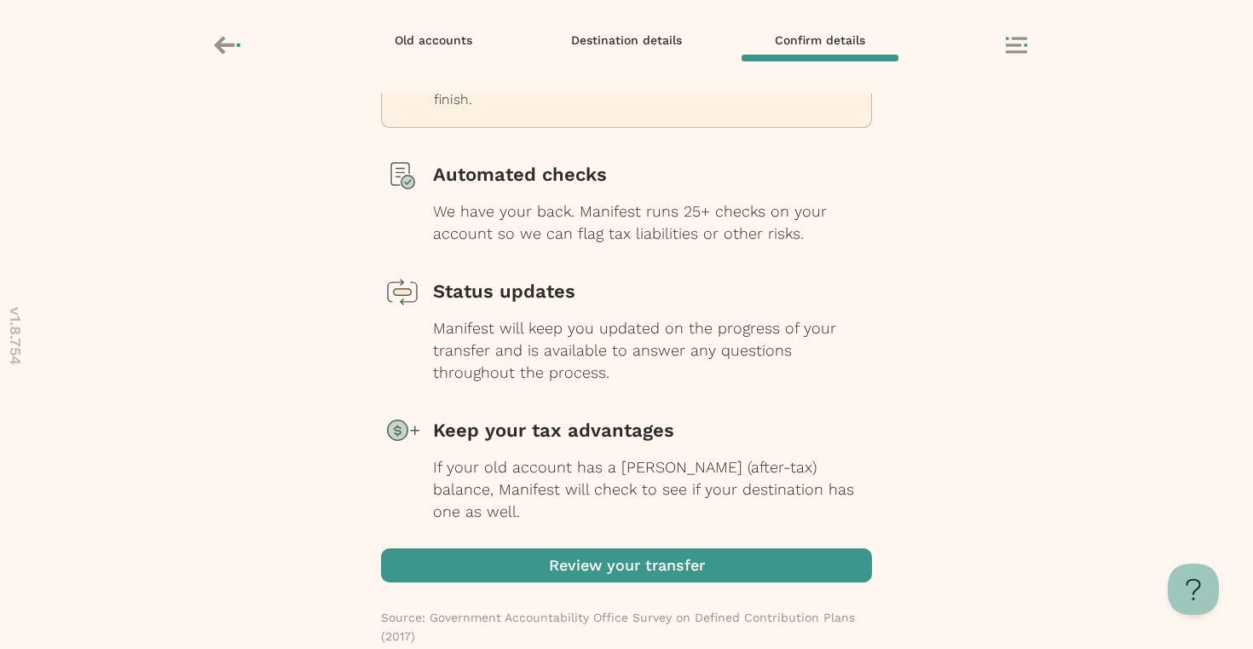
click at [548, 548] on span "button" at bounding box center [626, 565] width 491 height 34
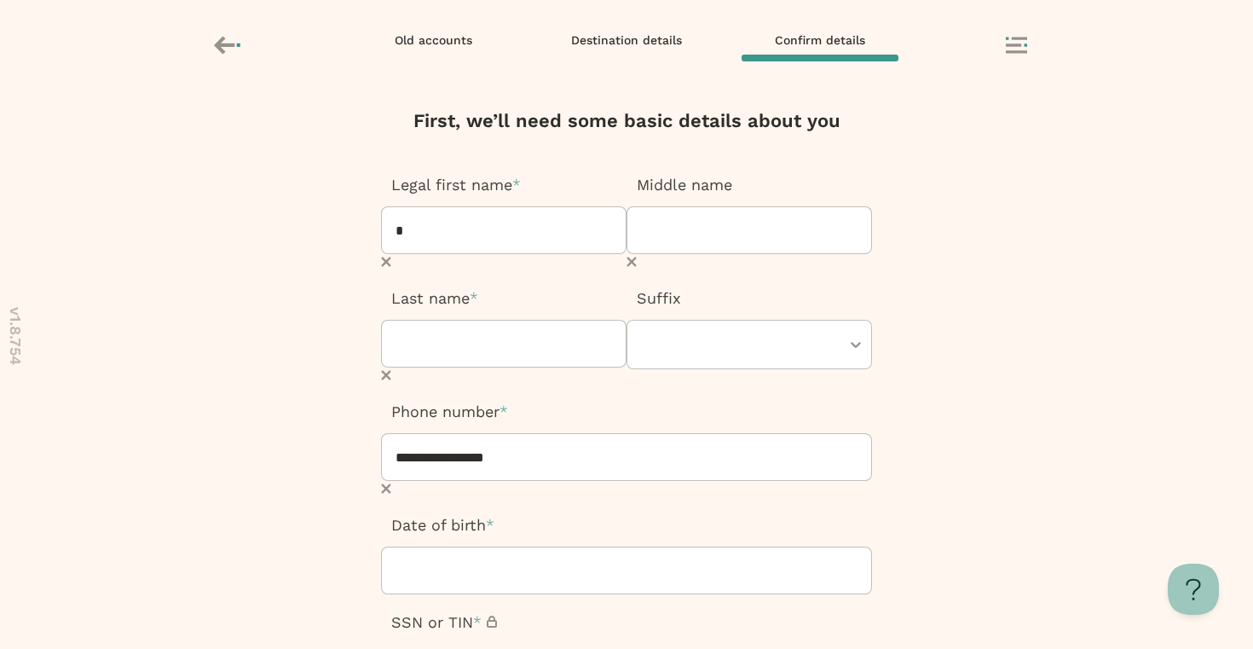
click at [1013, 43] on rect at bounding box center [1013, 44] width 15 height 3
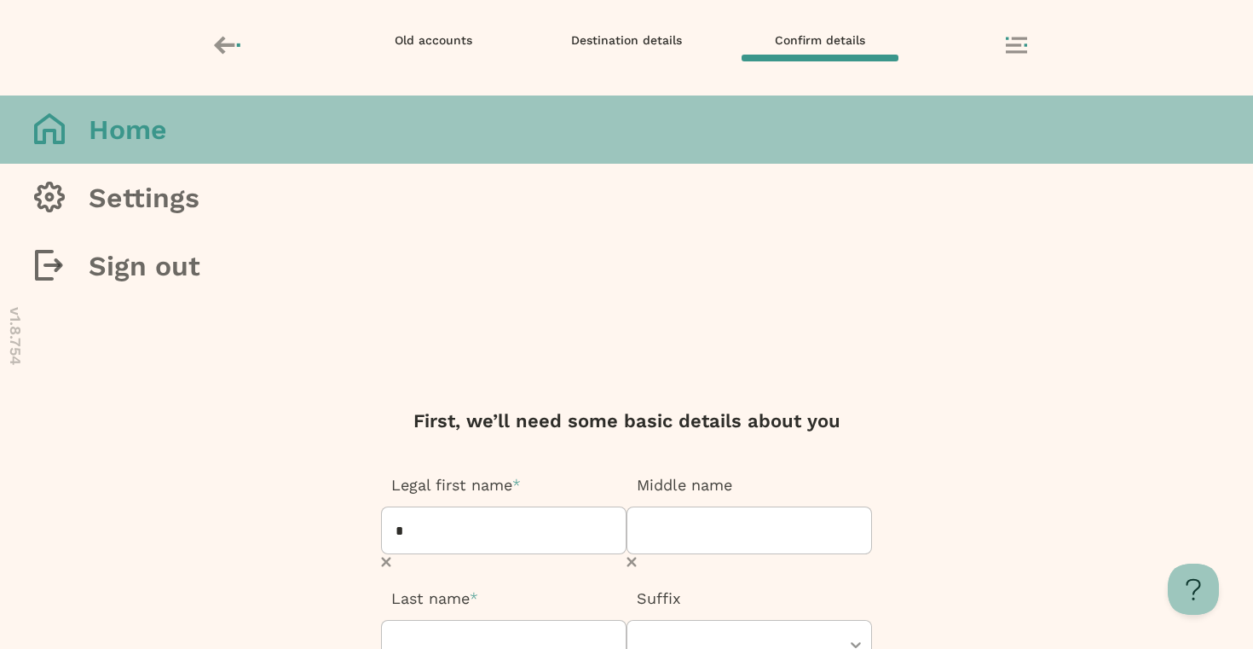
click at [974, 164] on button "Home" at bounding box center [626, 129] width 1253 height 68
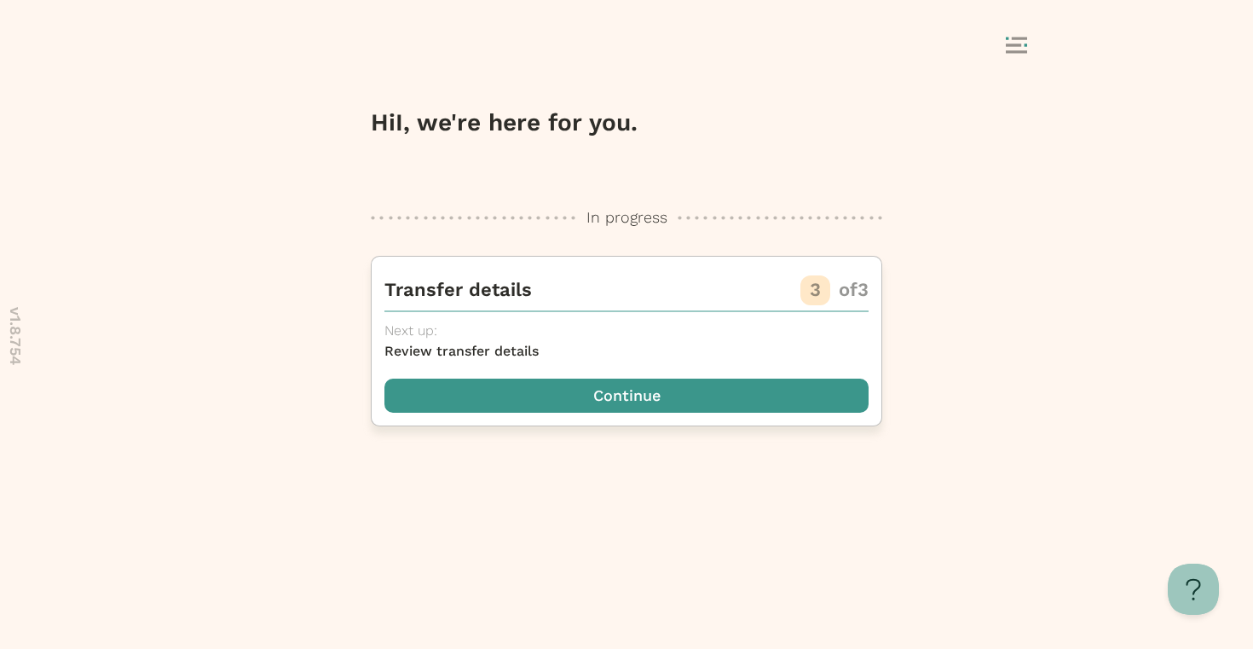
click at [659, 396] on span "button" at bounding box center [626, 395] width 484 height 34
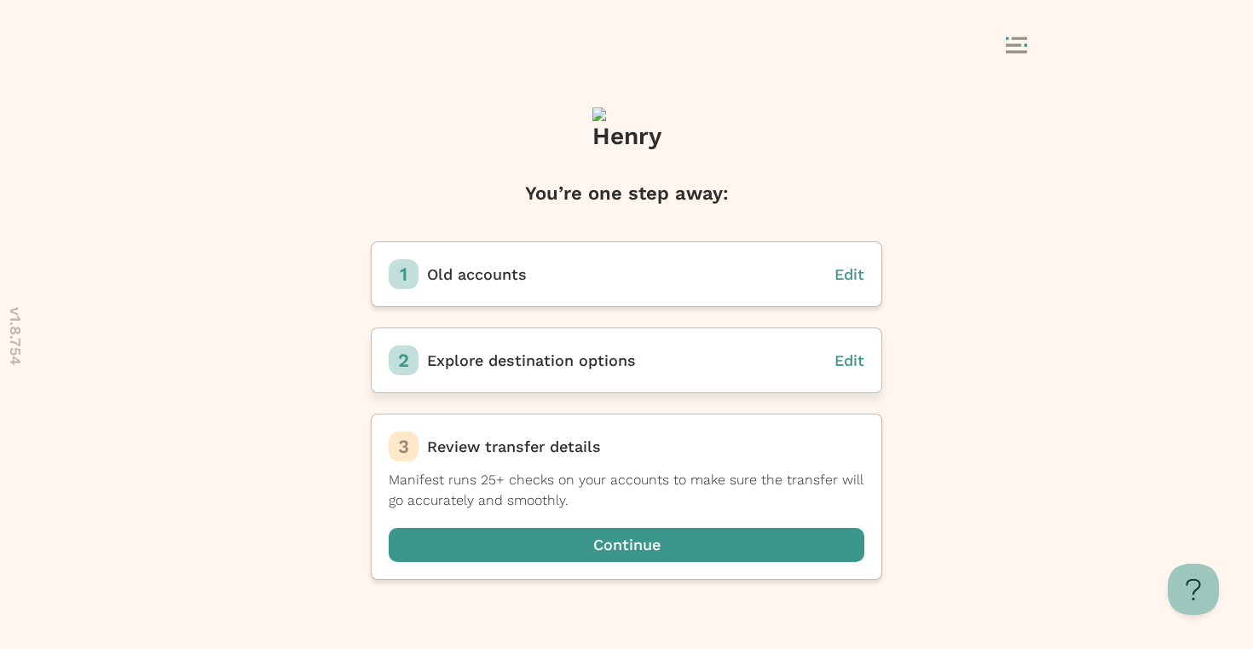
click at [851, 355] on span "Edit" at bounding box center [849, 360] width 30 height 18
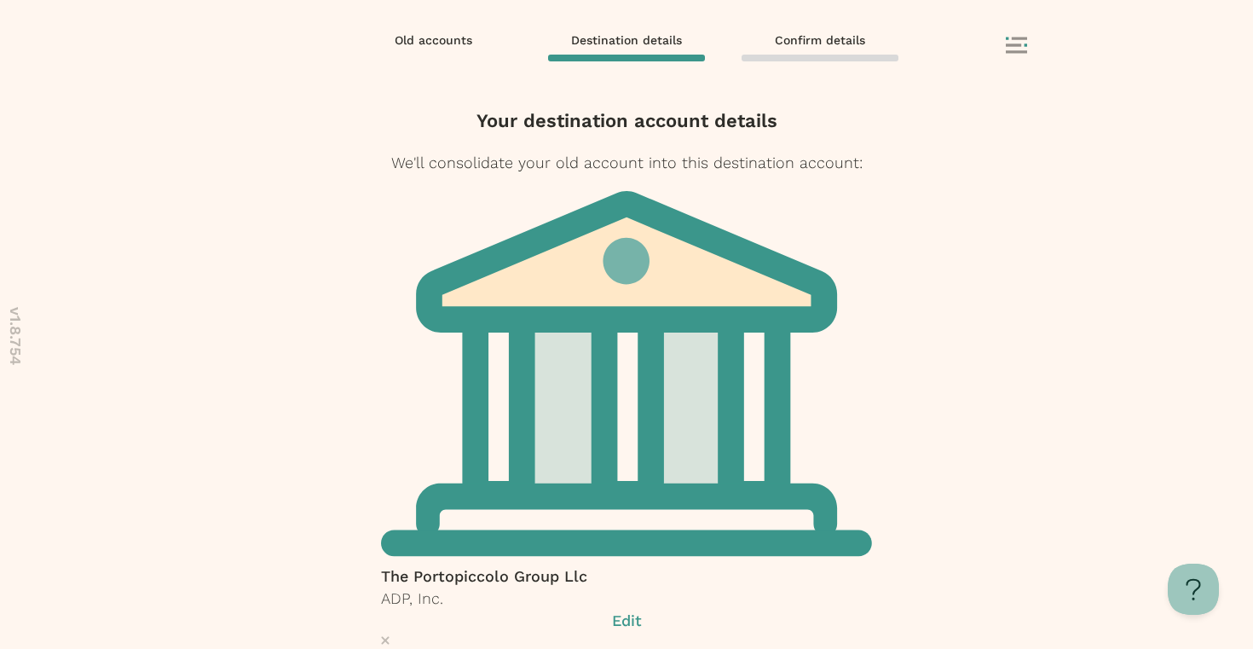
click at [389, 637] on icon at bounding box center [385, 641] width 8 height 8
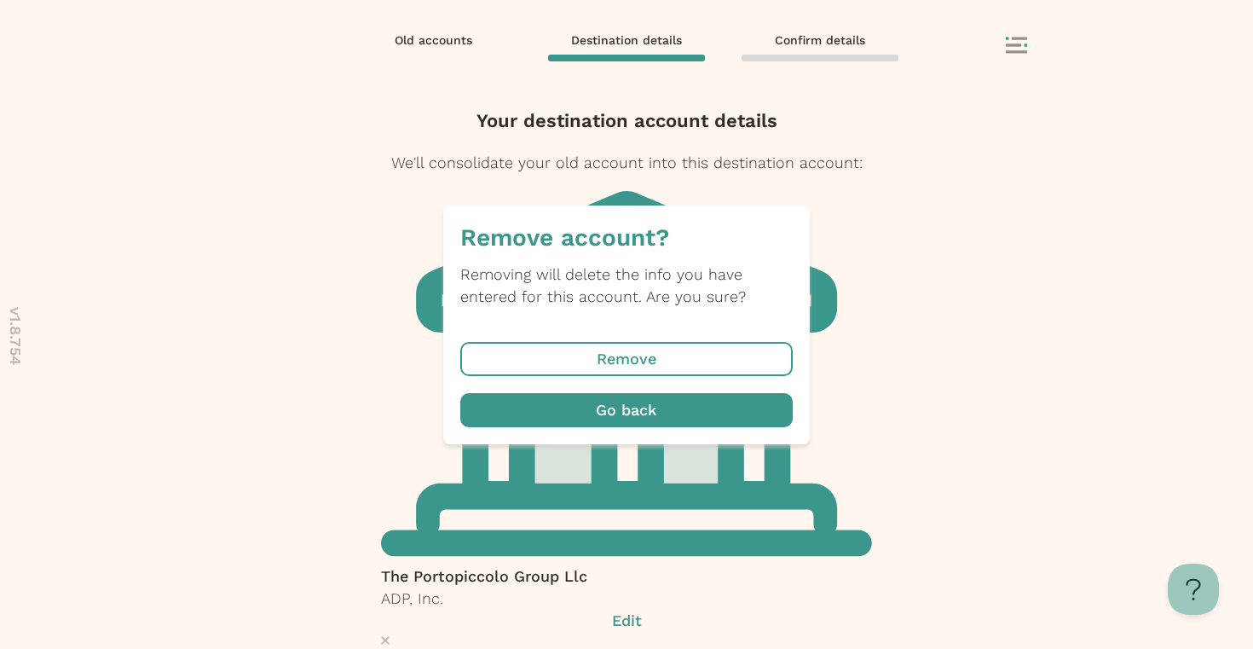
click at [613, 348] on span "button" at bounding box center [626, 359] width 332 height 34
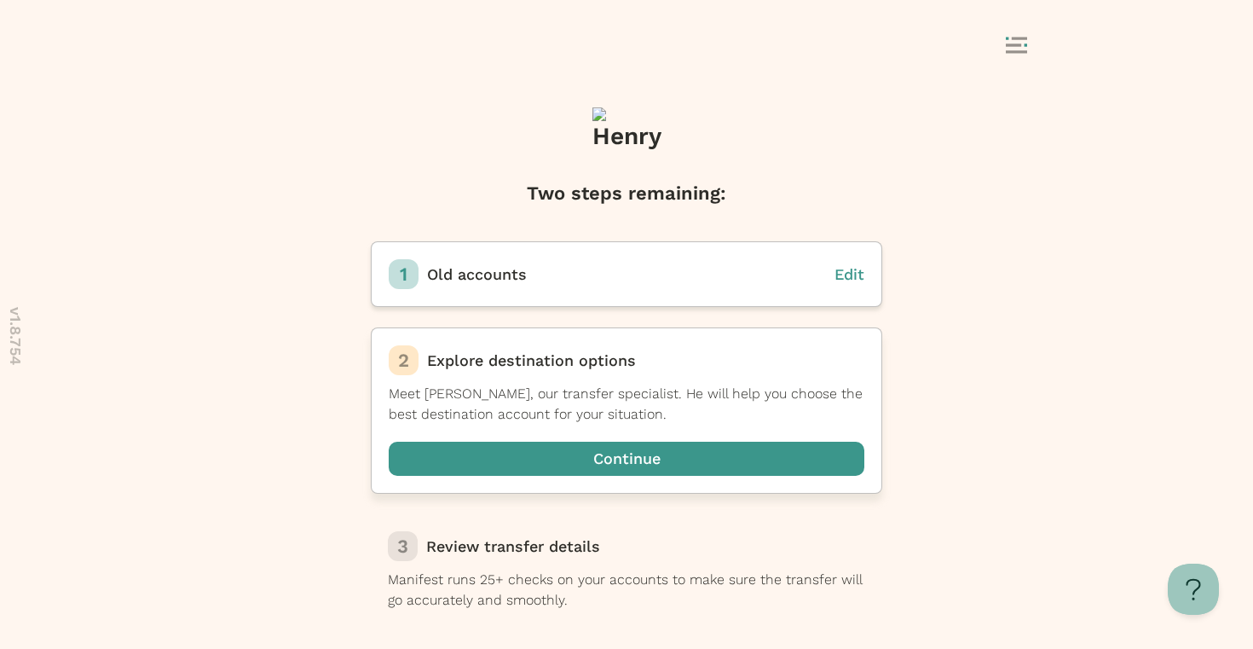
click at [618, 462] on span "button" at bounding box center [627, 458] width 476 height 34
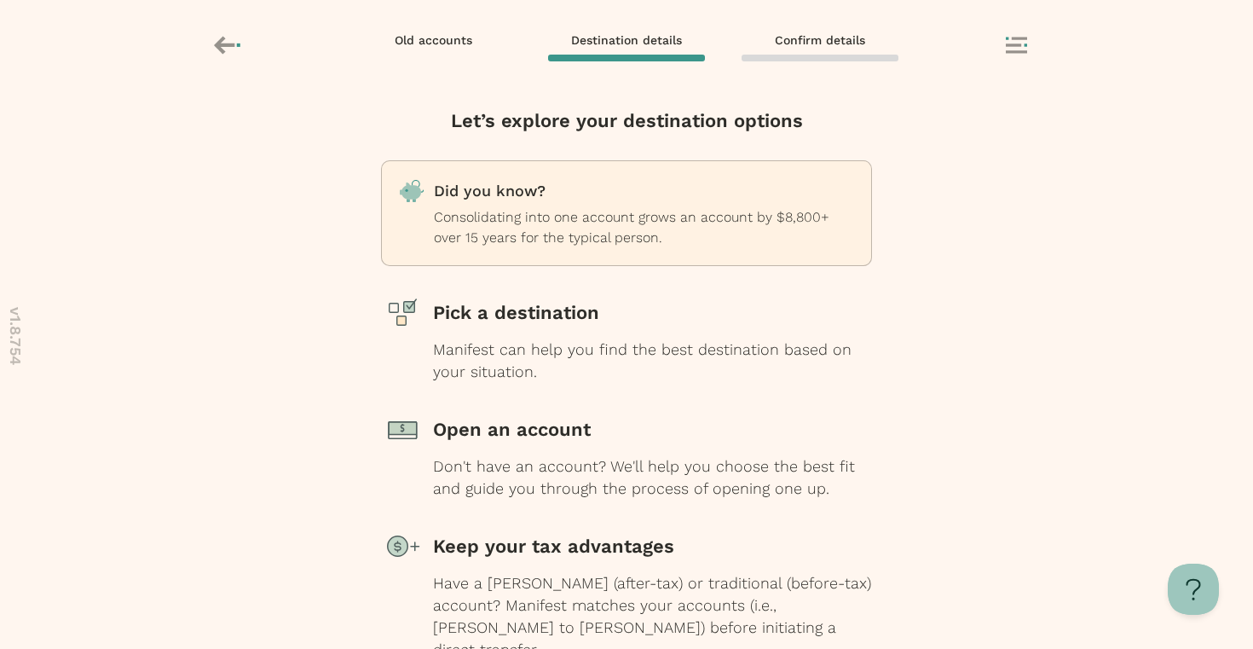
scroll to position [138, 0]
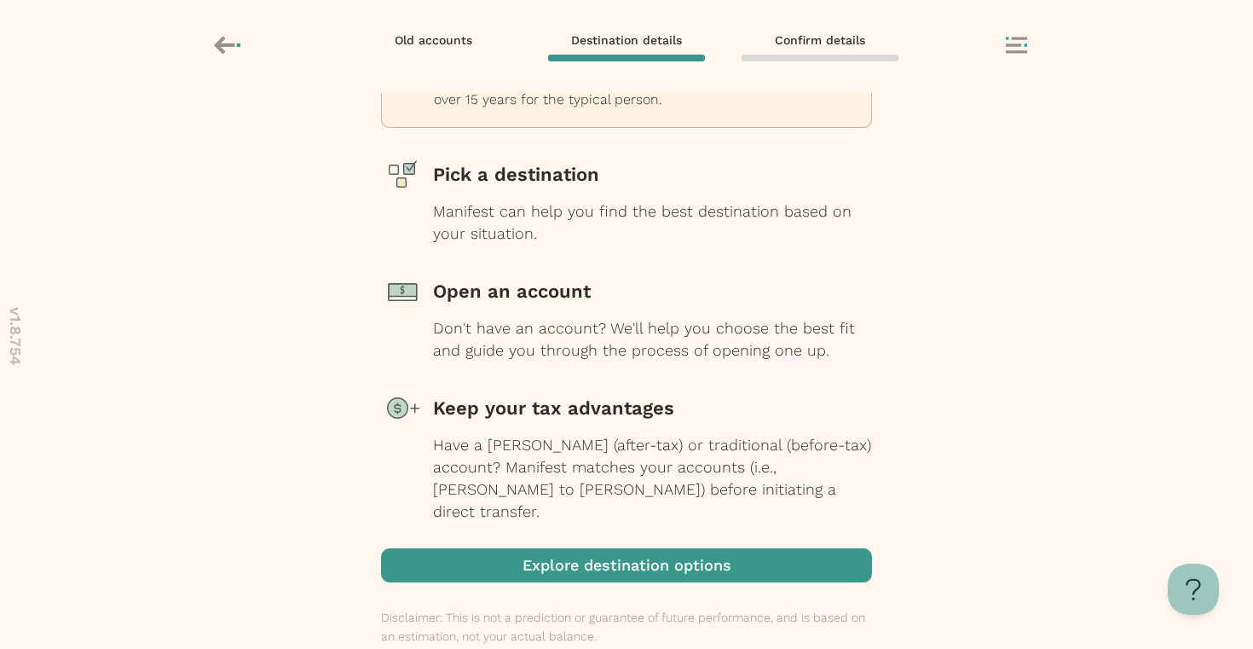
click at [599, 548] on span "button" at bounding box center [626, 565] width 491 height 34
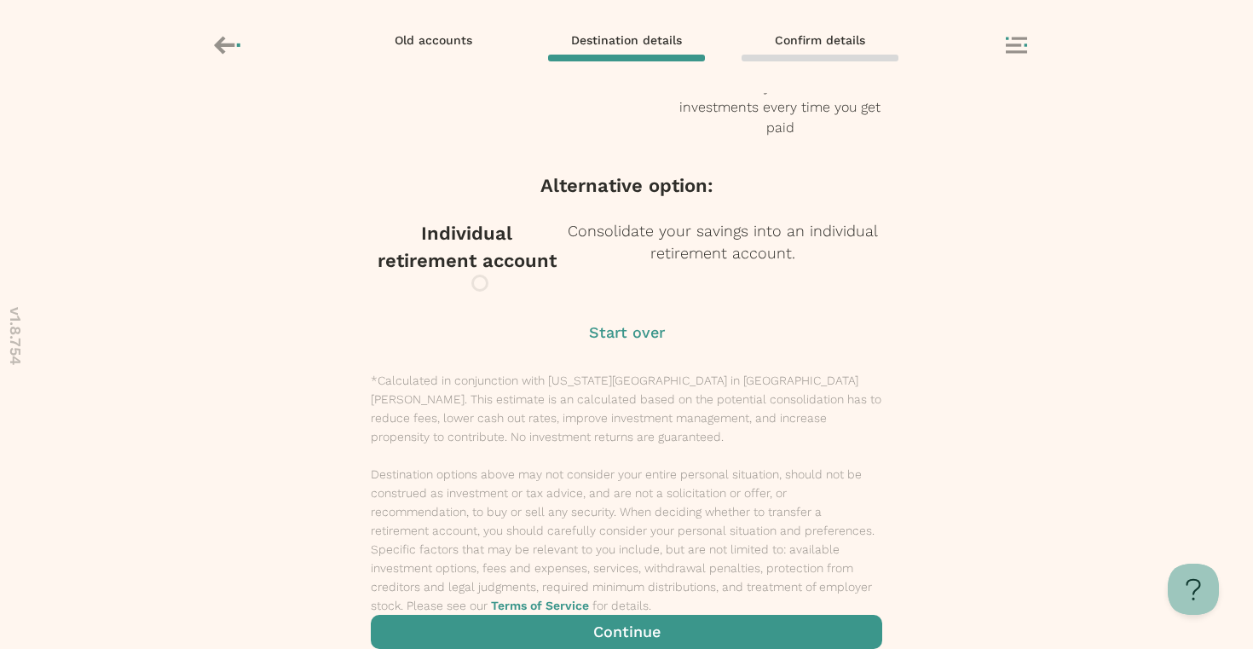
scroll to position [620, 0]
click at [626, 343] on p "Start over" at bounding box center [626, 332] width 511 height 22
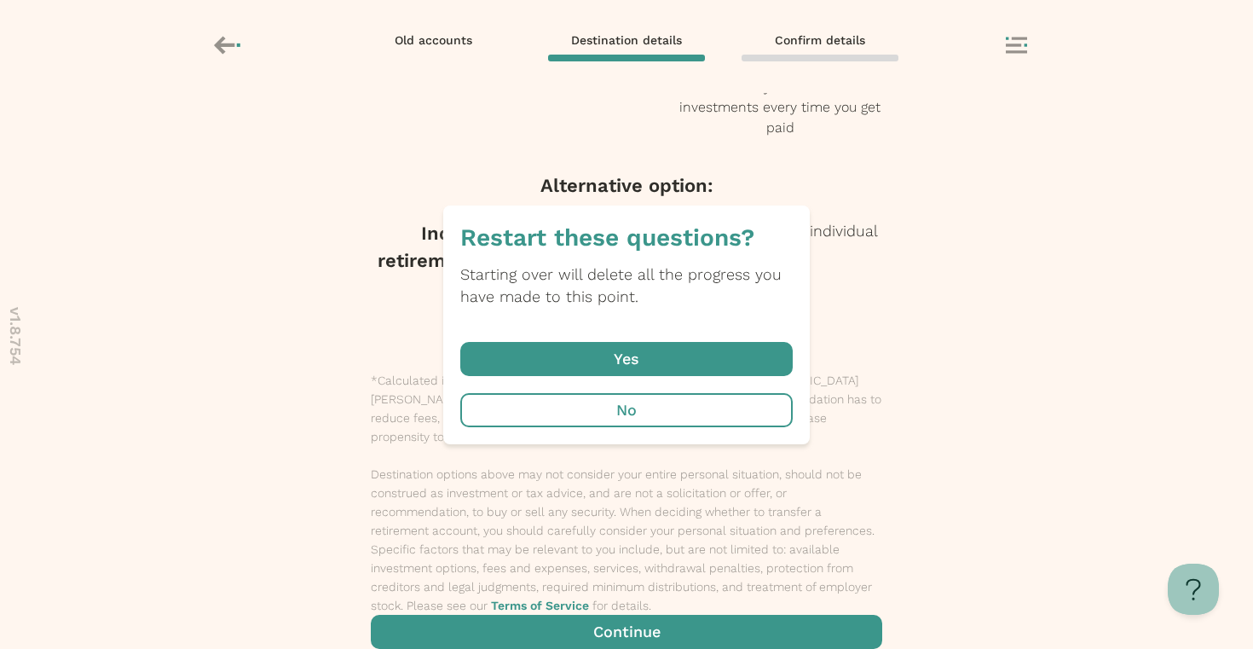
click at [661, 349] on span "button" at bounding box center [626, 359] width 332 height 34
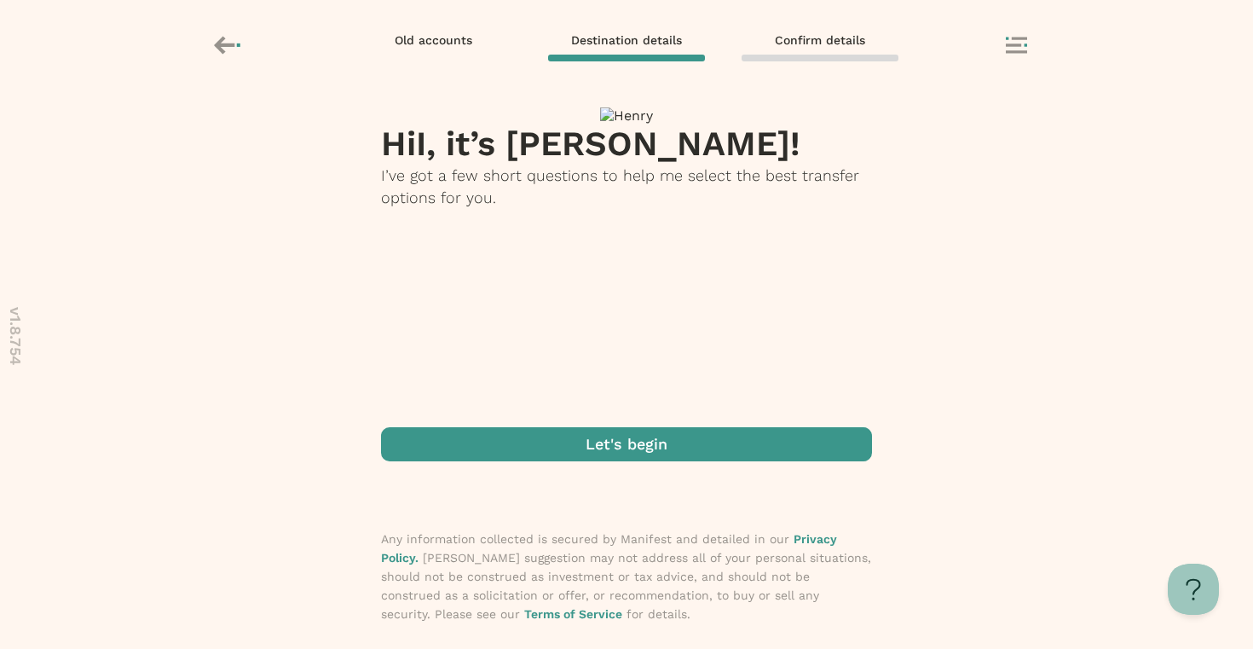
click at [637, 430] on span "button" at bounding box center [626, 444] width 491 height 34
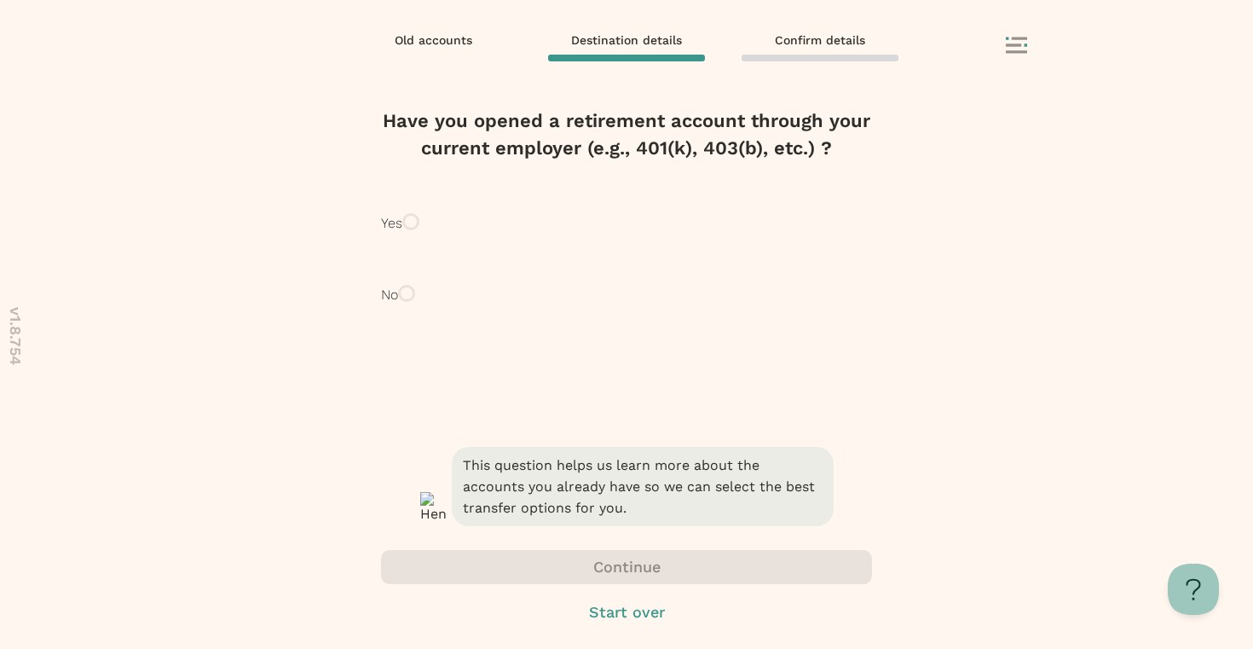
click at [620, 244] on div "Yes" at bounding box center [626, 223] width 491 height 55
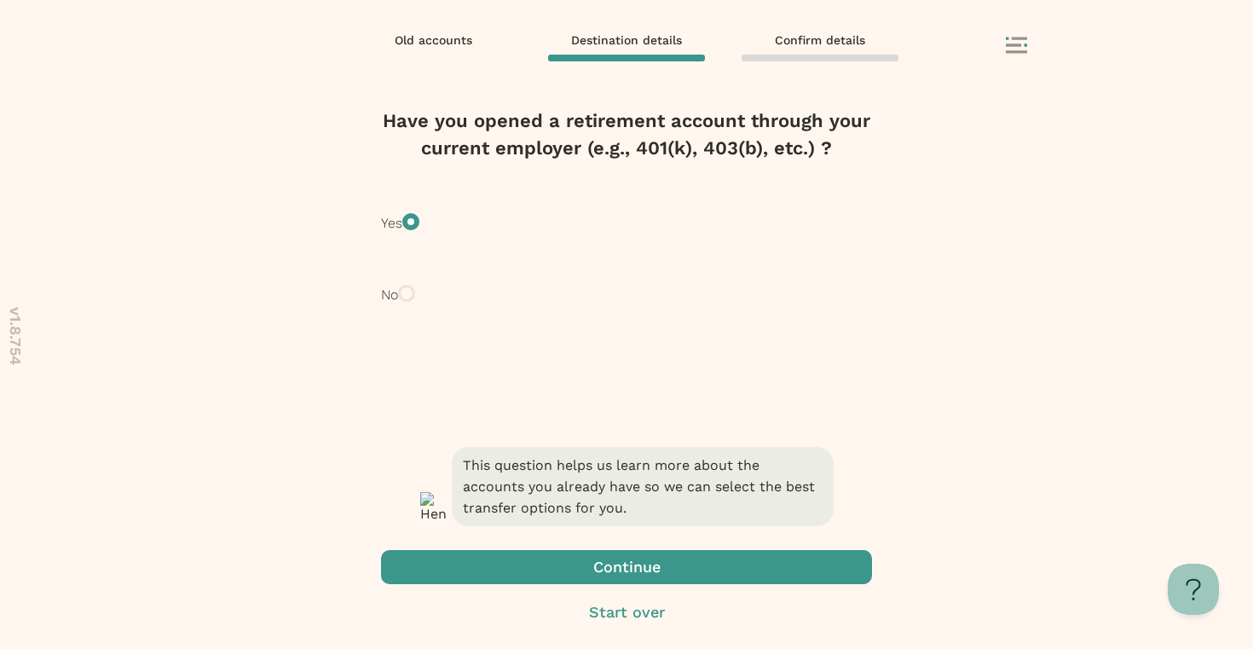
click at [596, 570] on span "button" at bounding box center [626, 567] width 491 height 34
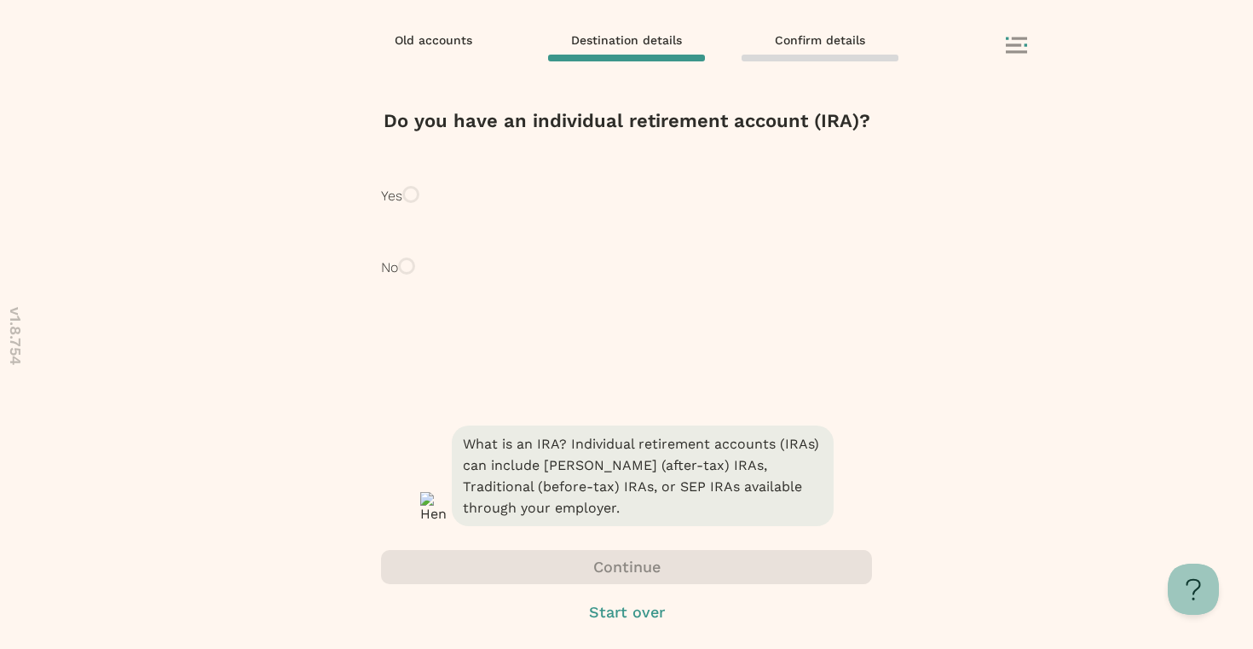
click at [632, 223] on div "Yes" at bounding box center [626, 196] width 491 height 55
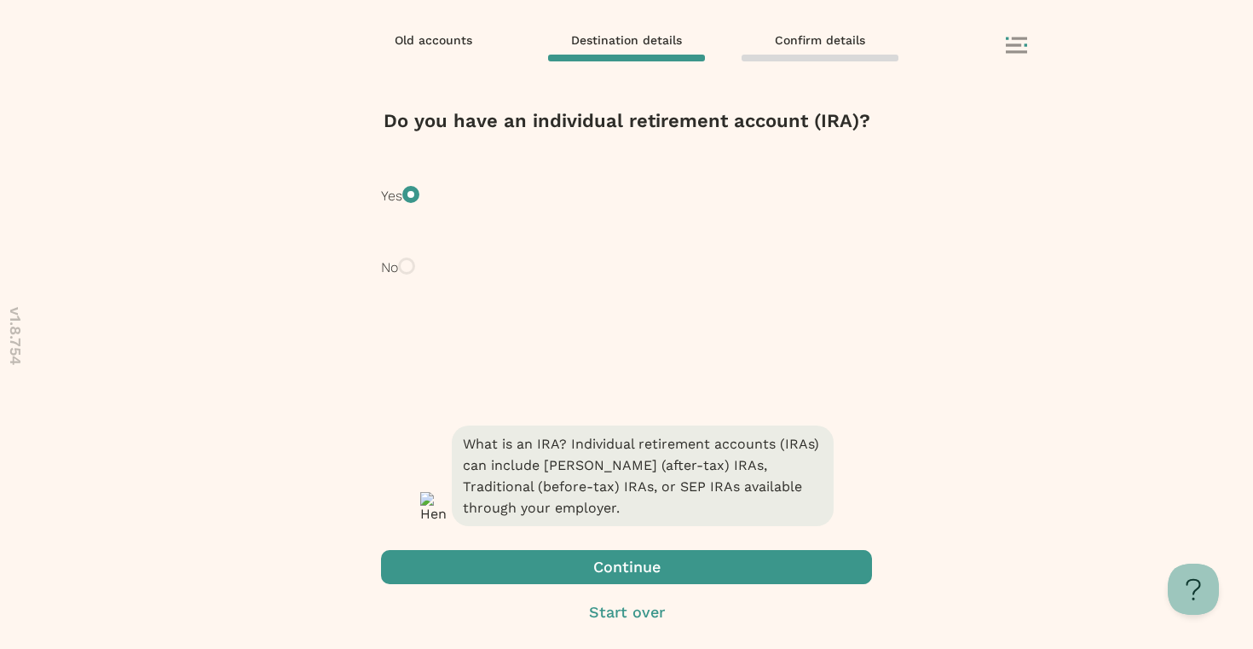
click at [582, 568] on span "button" at bounding box center [626, 567] width 491 height 34
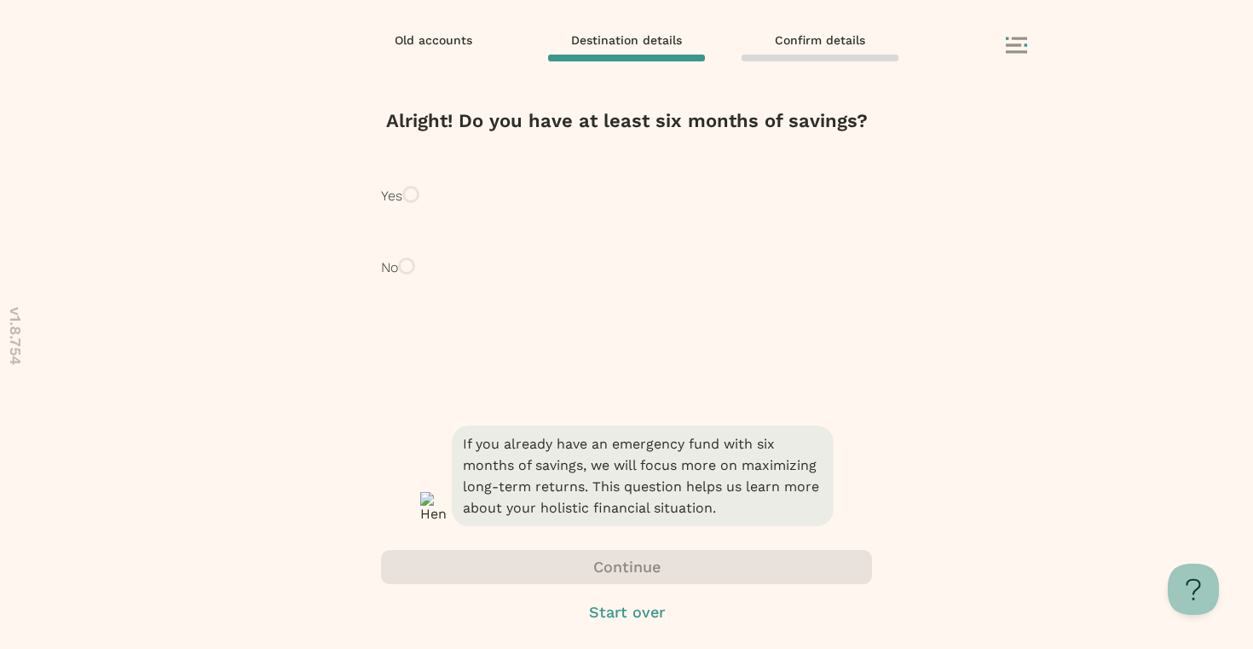
click at [402, 206] on p "Yes" at bounding box center [391, 196] width 21 height 20
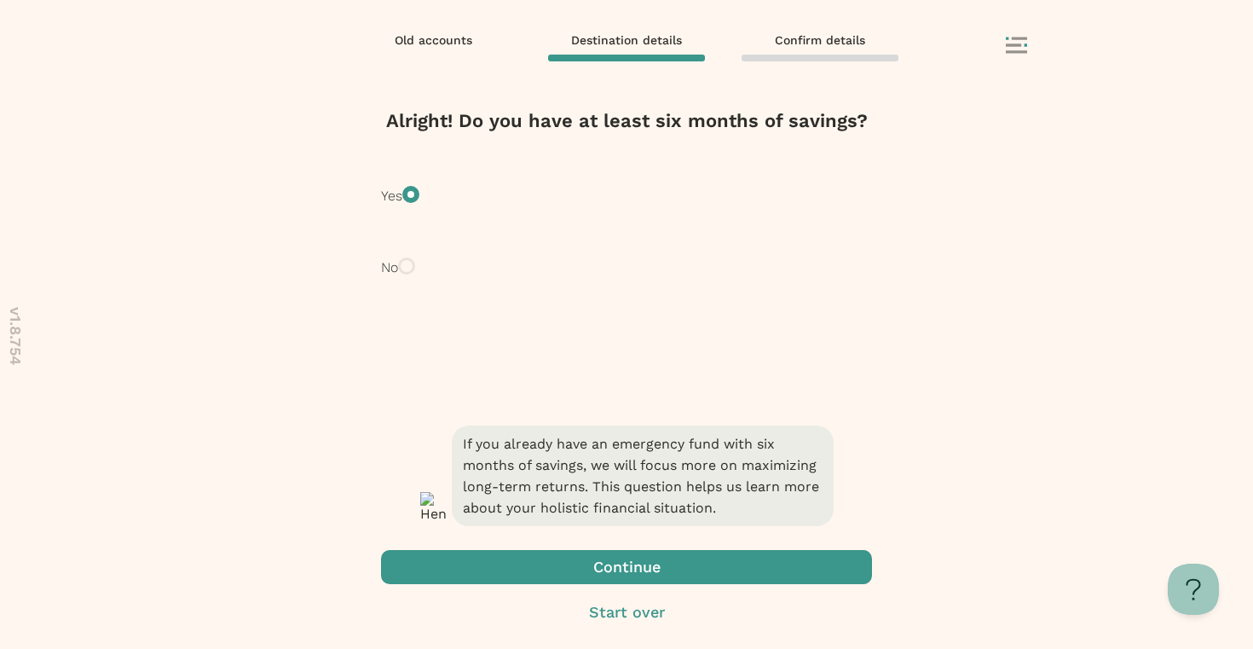
click at [565, 561] on span "button" at bounding box center [626, 567] width 491 height 34
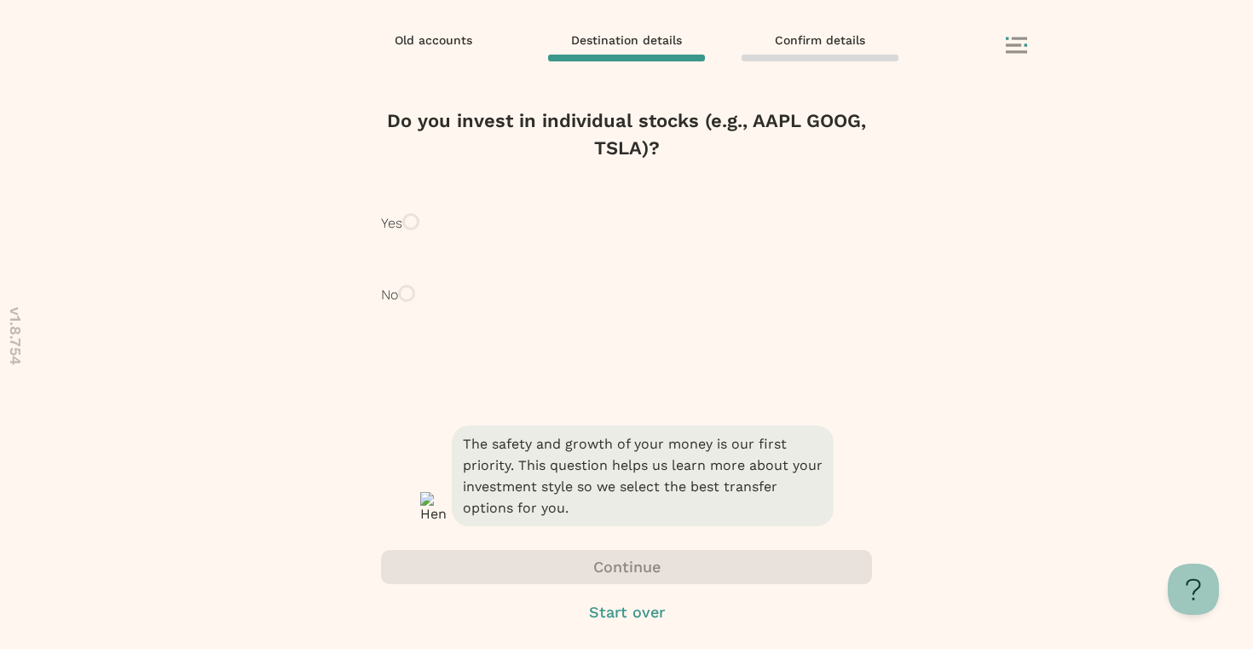
click at [402, 234] on p "Yes" at bounding box center [391, 223] width 21 height 20
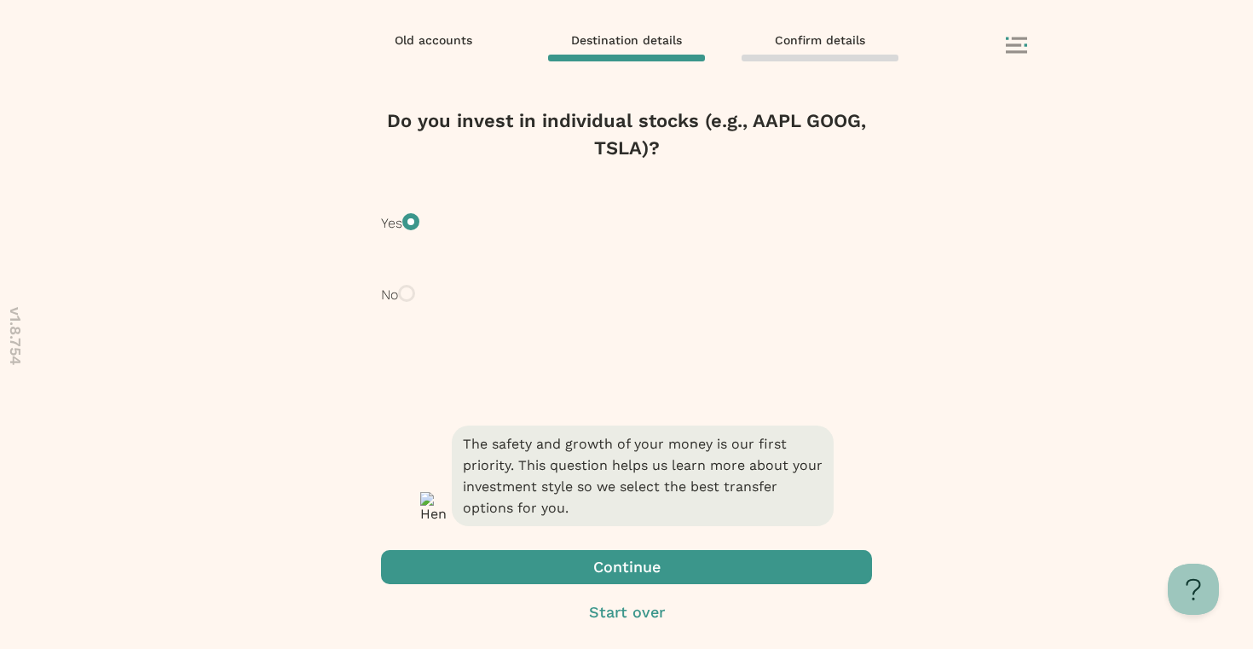
click at [568, 562] on span "button" at bounding box center [626, 567] width 491 height 34
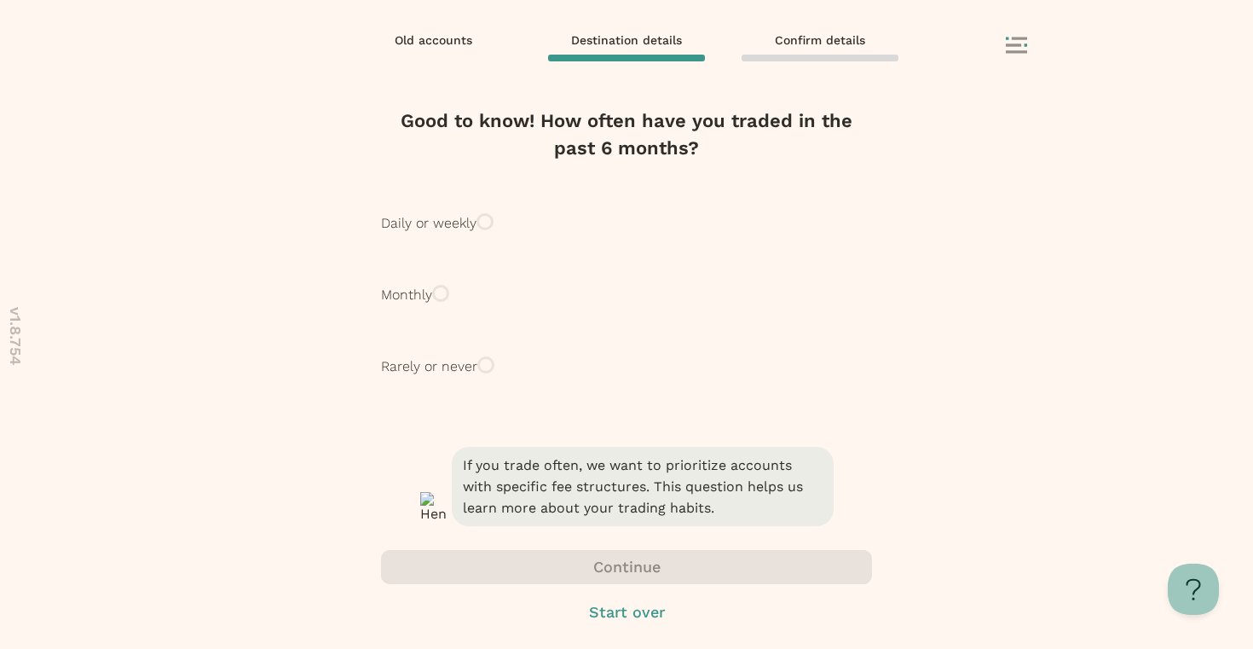
click at [603, 251] on div "Daily or weekly" at bounding box center [626, 223] width 491 height 55
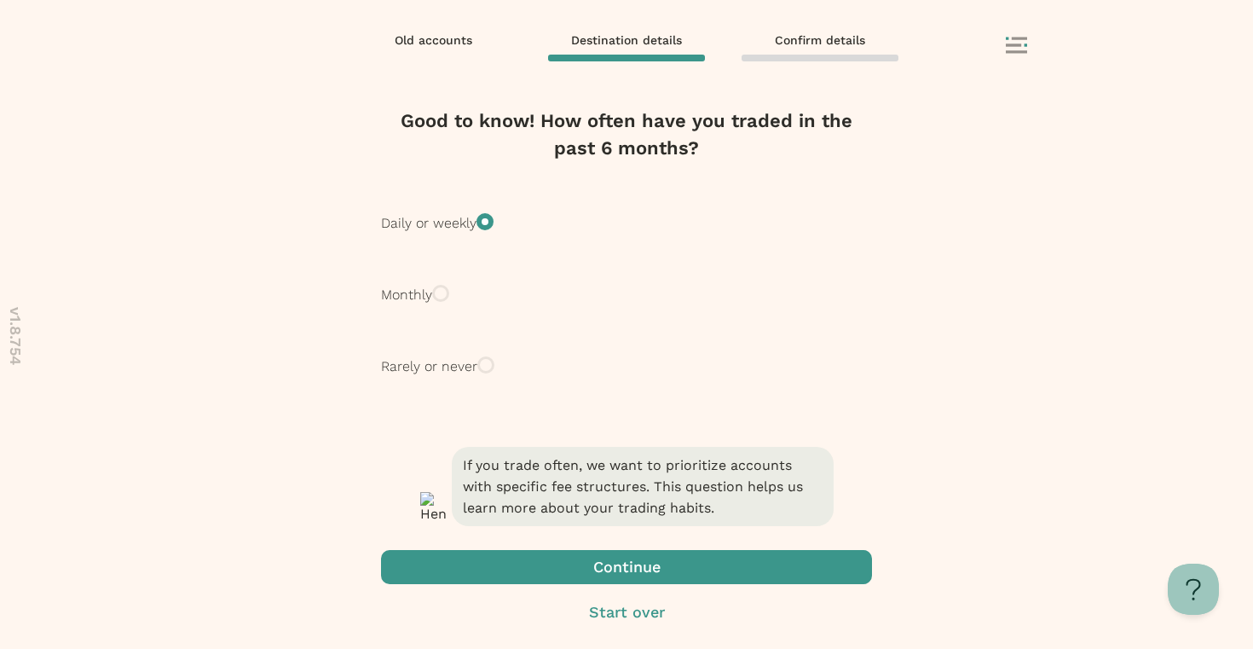
click at [551, 560] on span "button" at bounding box center [626, 567] width 491 height 34
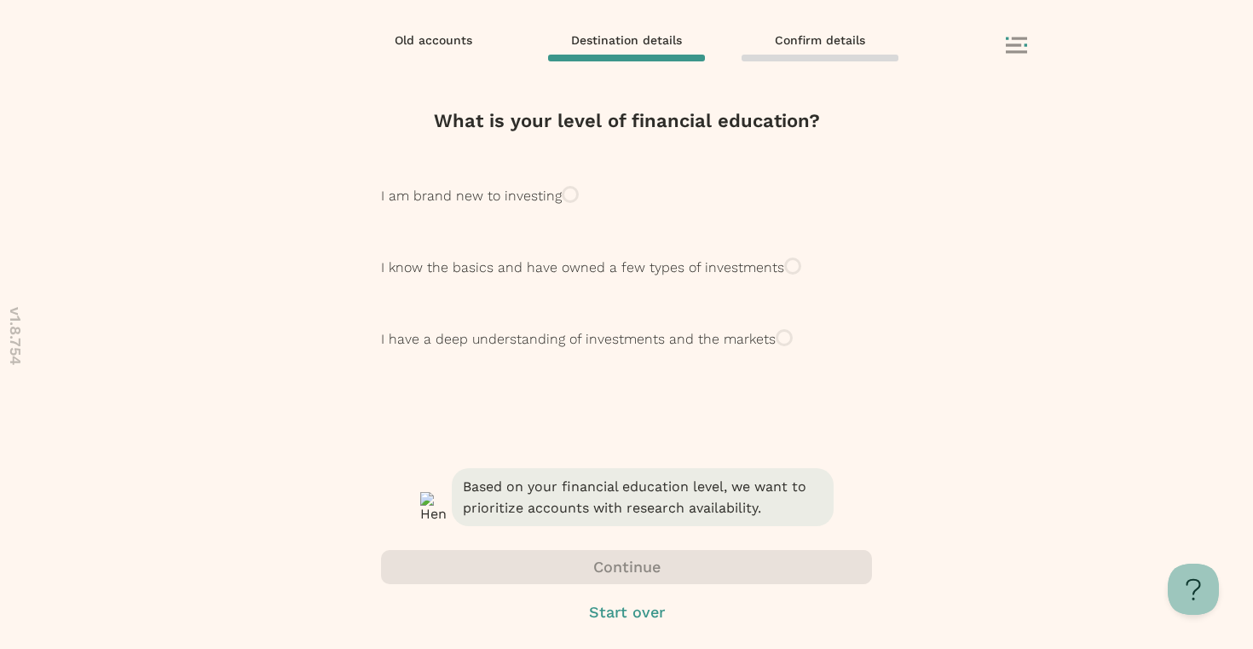
click at [653, 278] on p "I know the basics and have owned a few types of investments" at bounding box center [582, 267] width 403 height 20
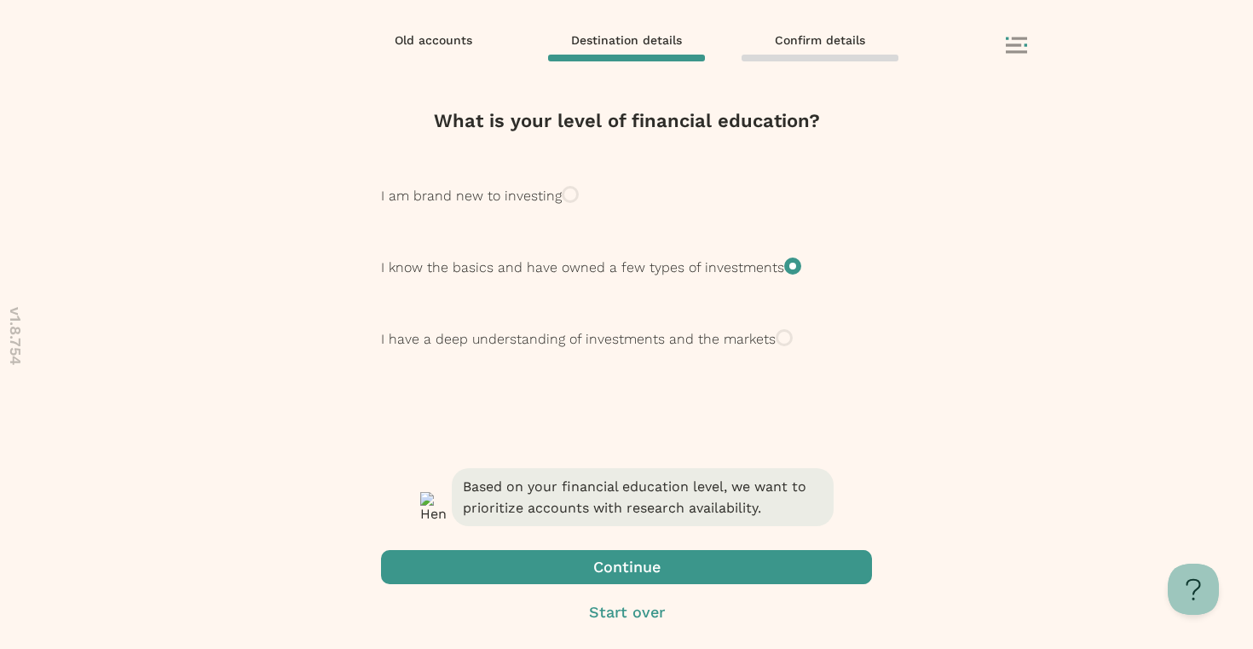
click at [652, 564] on span "button" at bounding box center [626, 567] width 491 height 34
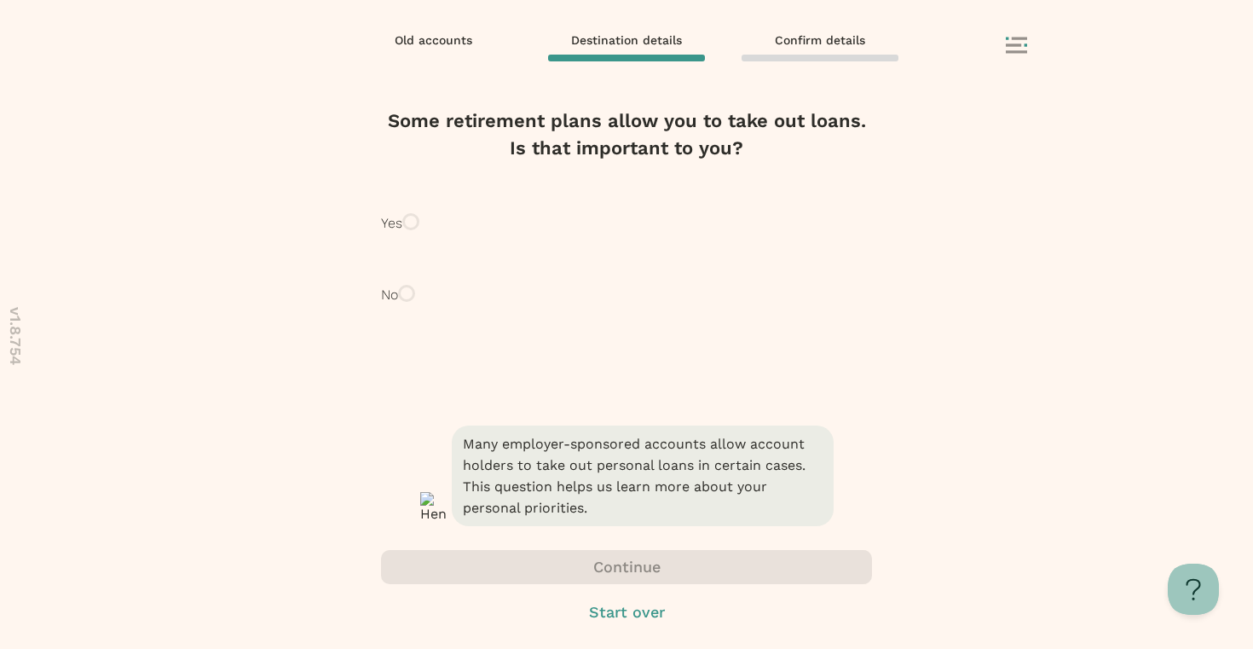
click at [666, 245] on div "Yes" at bounding box center [626, 223] width 491 height 55
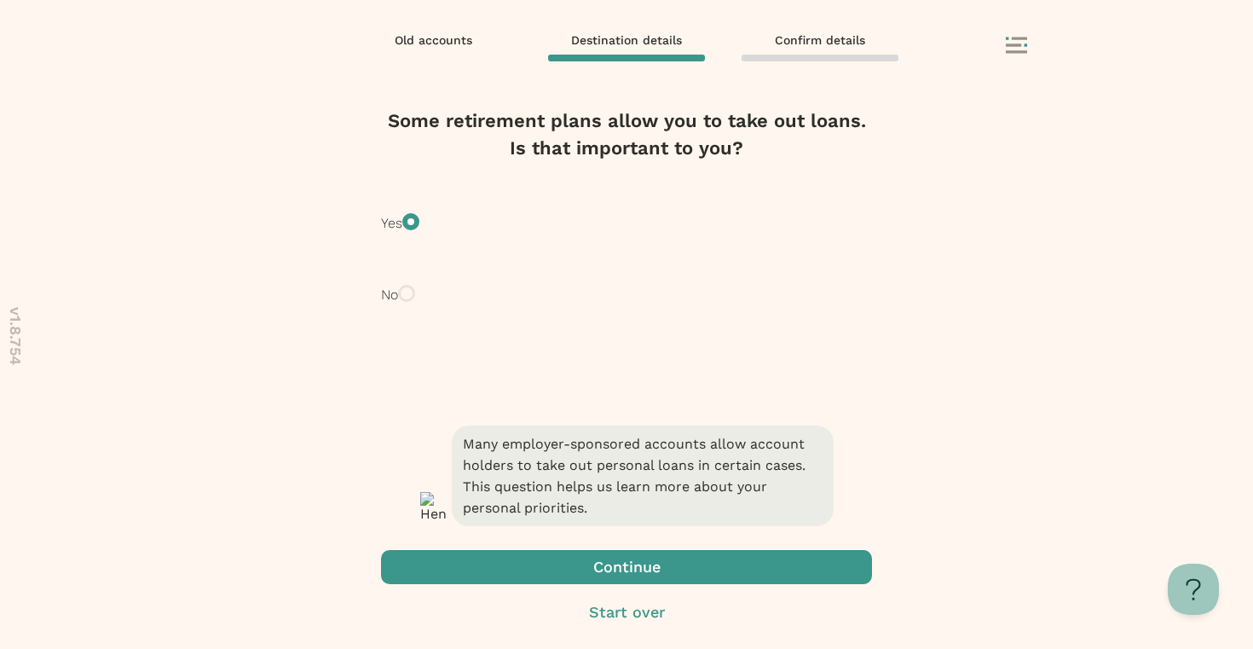
click at [683, 568] on span "button" at bounding box center [626, 567] width 491 height 34
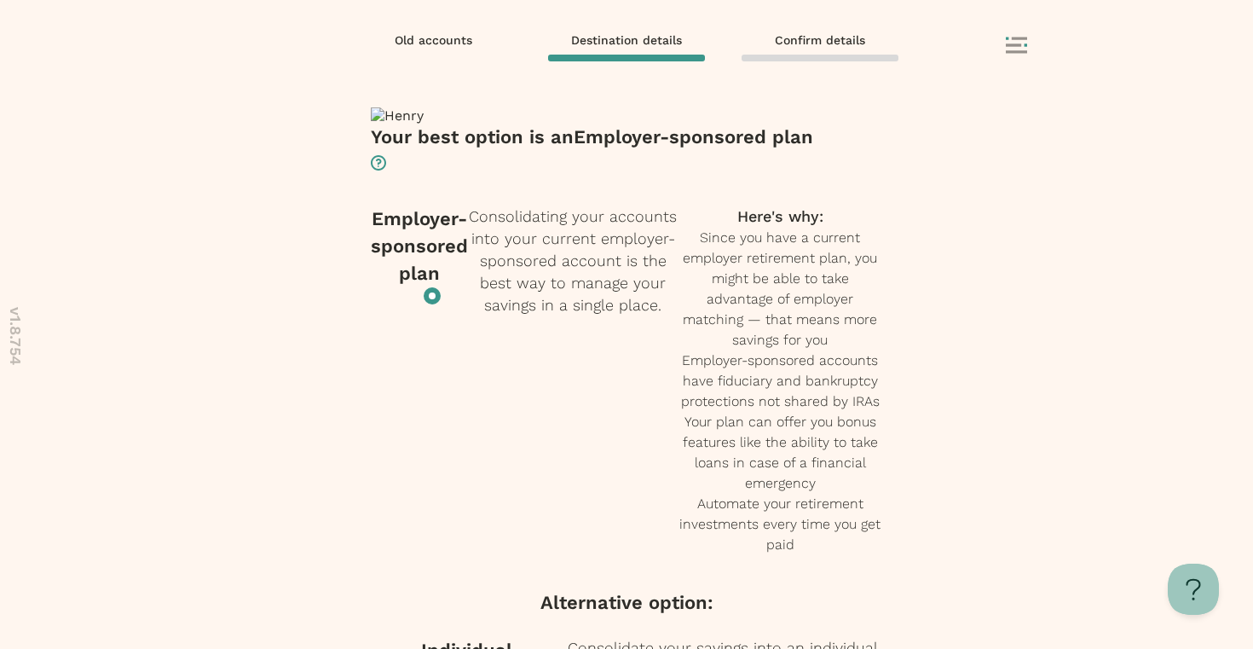
click at [1010, 54] on button at bounding box center [1029, 47] width 47 height 20
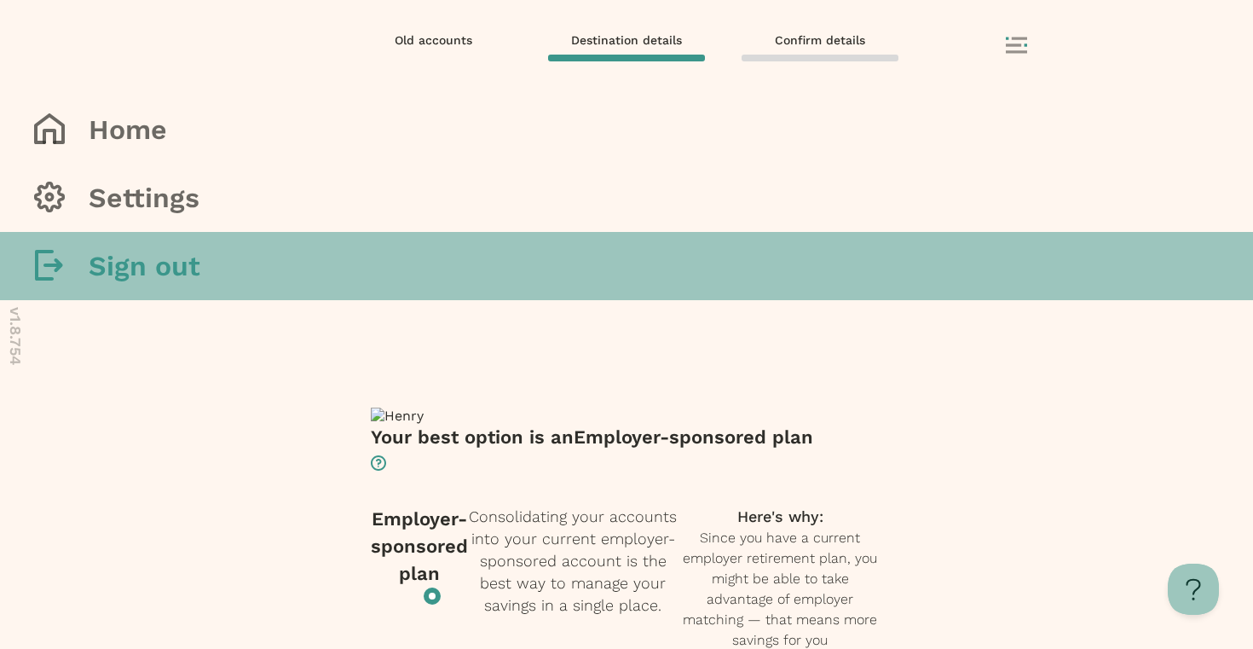
click at [928, 300] on button "Sign out" at bounding box center [626, 266] width 1253 height 68
